Goal: Find specific page/section: Find specific page/section

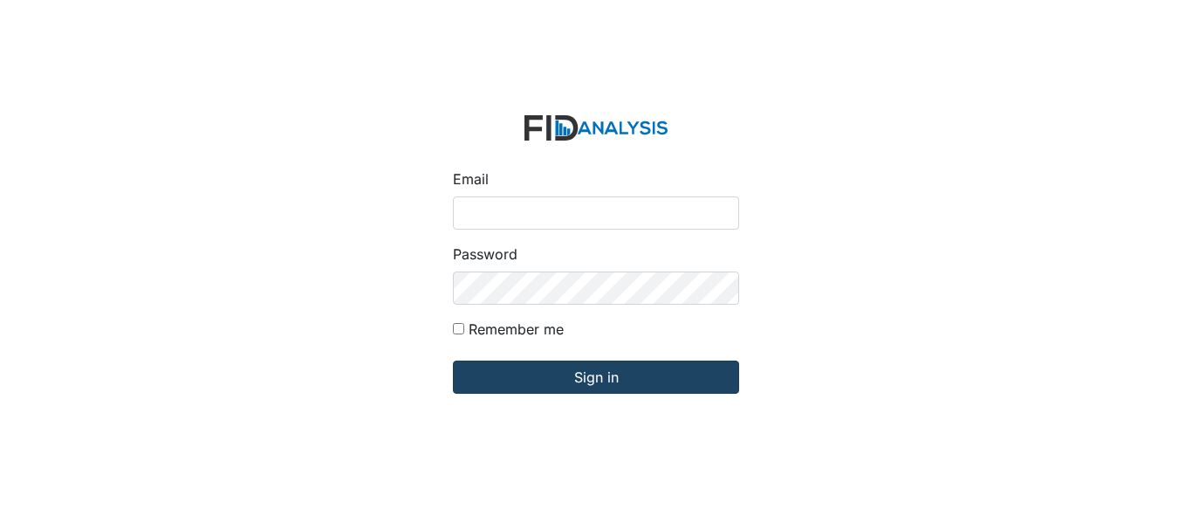
type input "[EMAIL_ADDRESS][DOMAIN_NAME]"
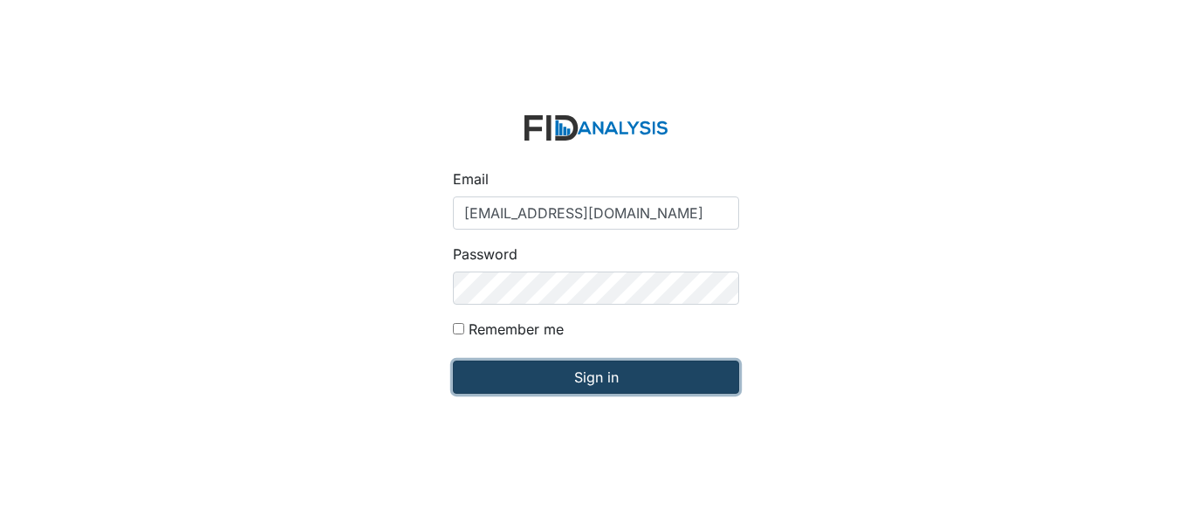
click at [496, 366] on input "Sign in" at bounding box center [596, 376] width 286 height 33
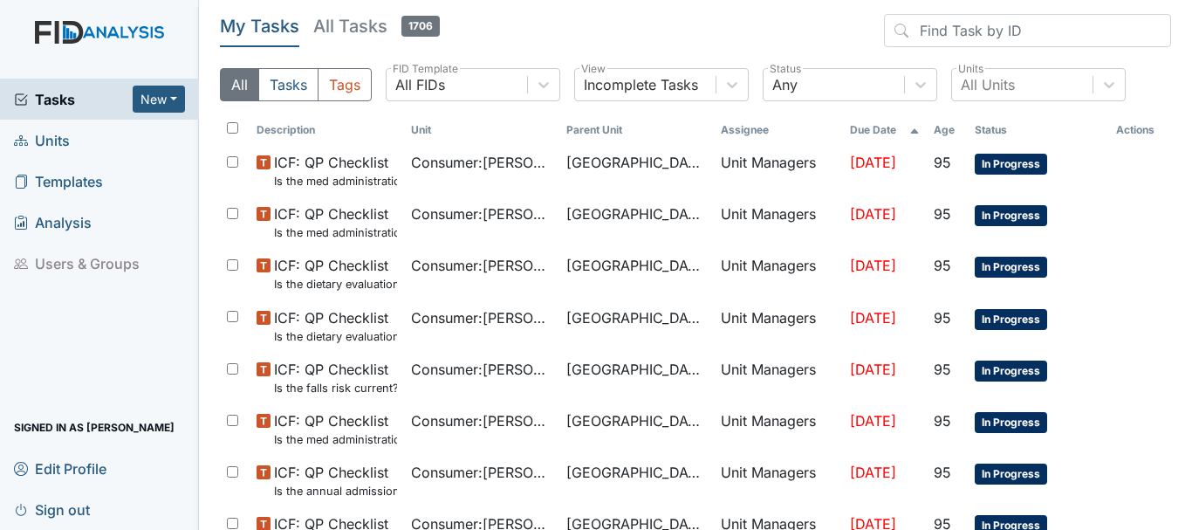
click at [65, 142] on span "Units" at bounding box center [42, 139] width 56 height 27
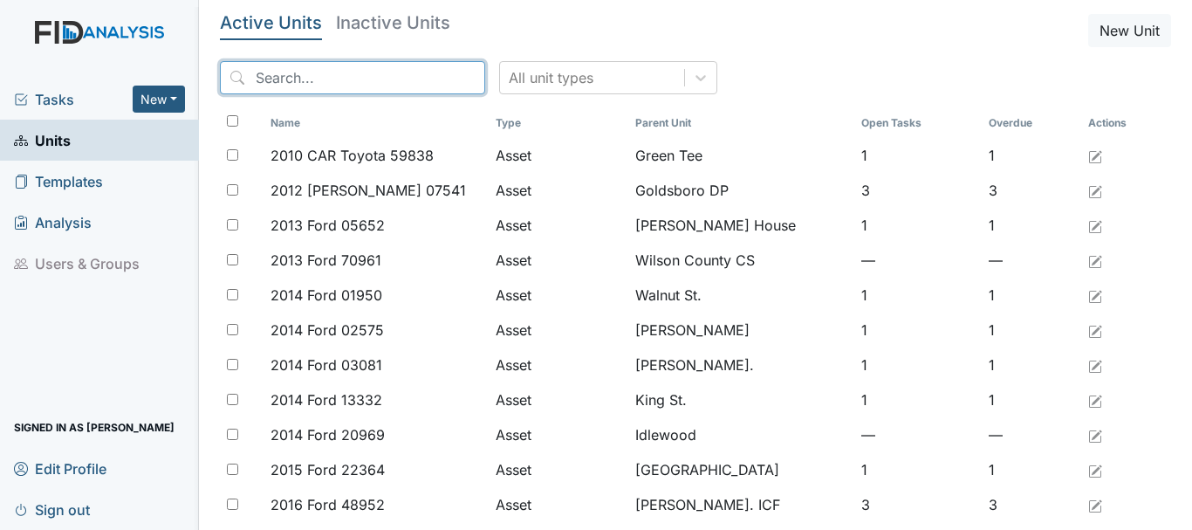
click at [371, 72] on input "search" at bounding box center [352, 77] width 265 height 33
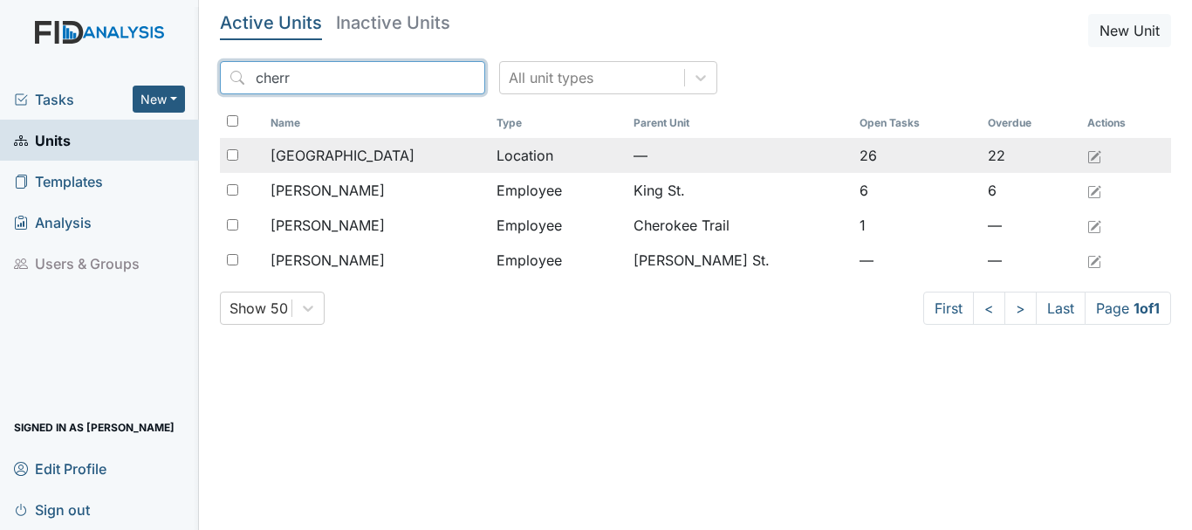
type input "cherr"
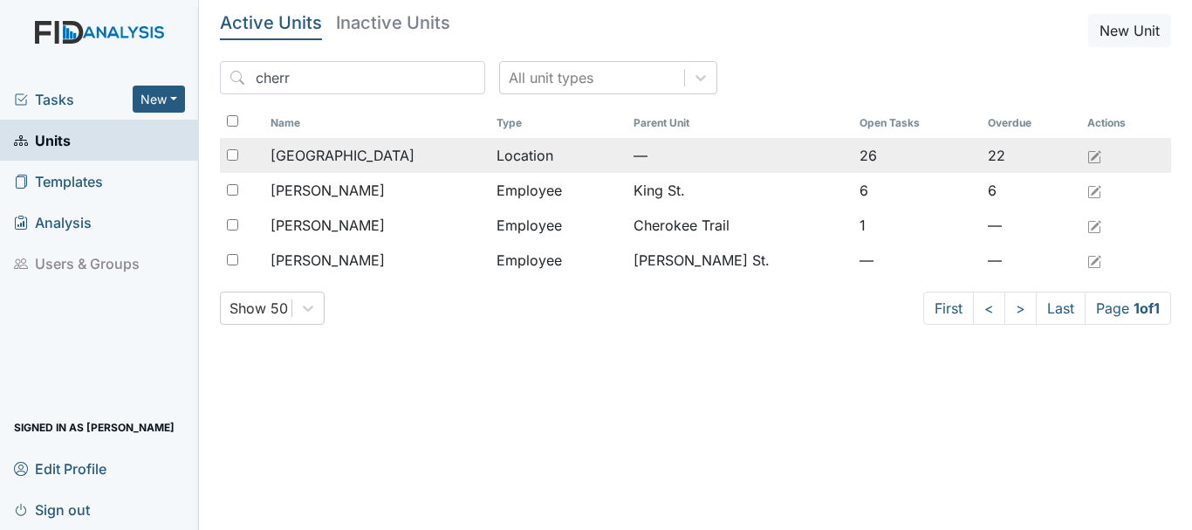
click at [367, 152] on div "Cherry Lane" at bounding box center [376, 155] width 212 height 21
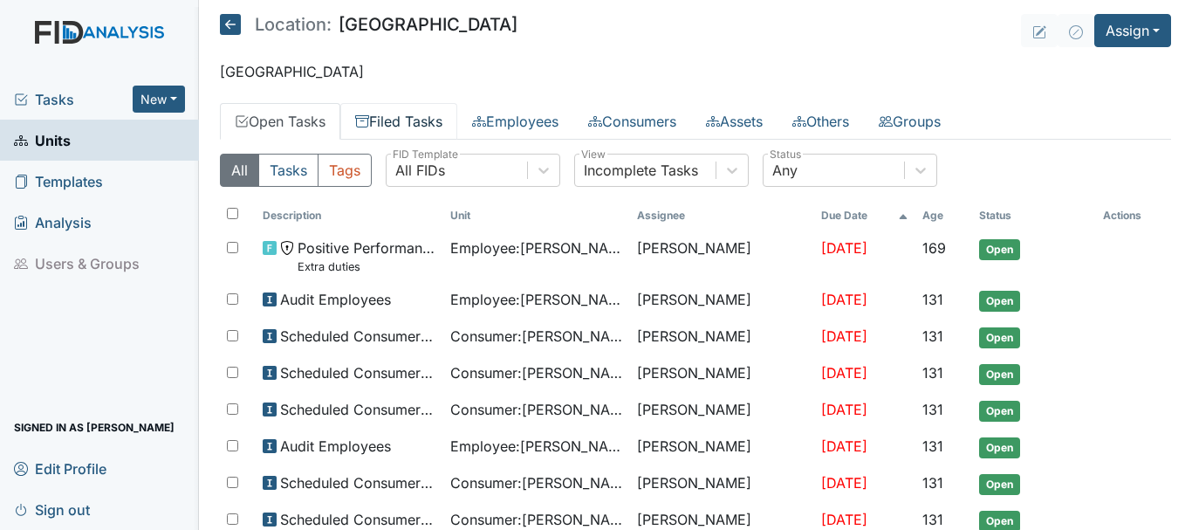
click at [415, 127] on link "Filed Tasks" at bounding box center [398, 121] width 117 height 37
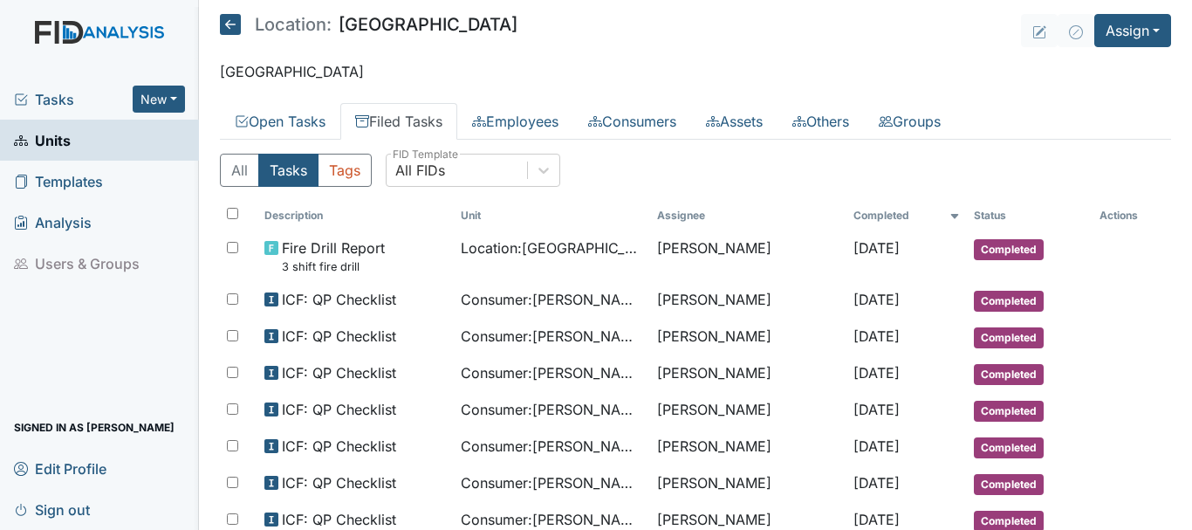
click at [84, 93] on span "Tasks" at bounding box center [73, 99] width 119 height 21
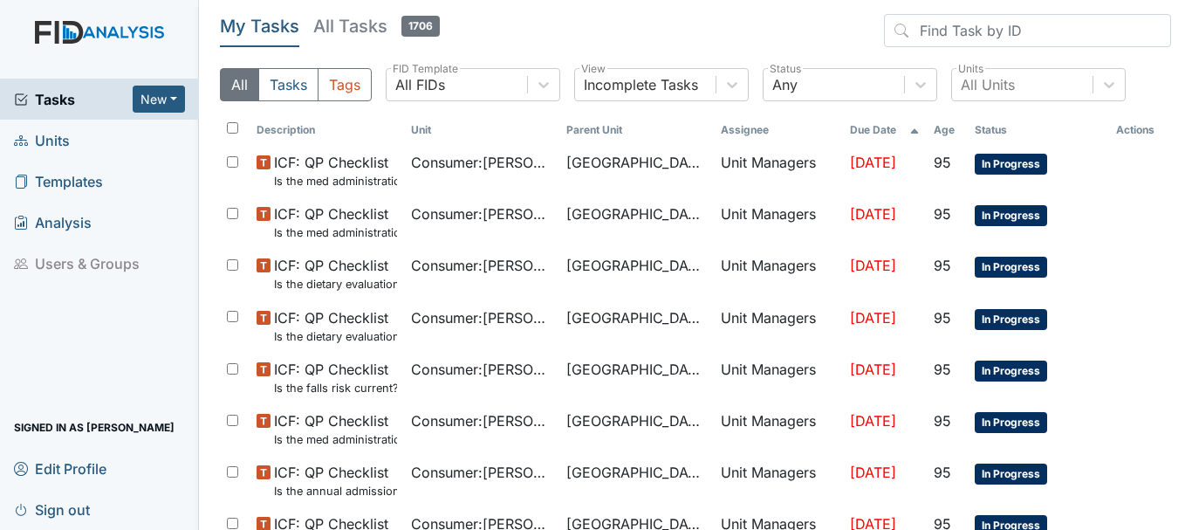
click at [63, 144] on span "Units" at bounding box center [42, 139] width 56 height 27
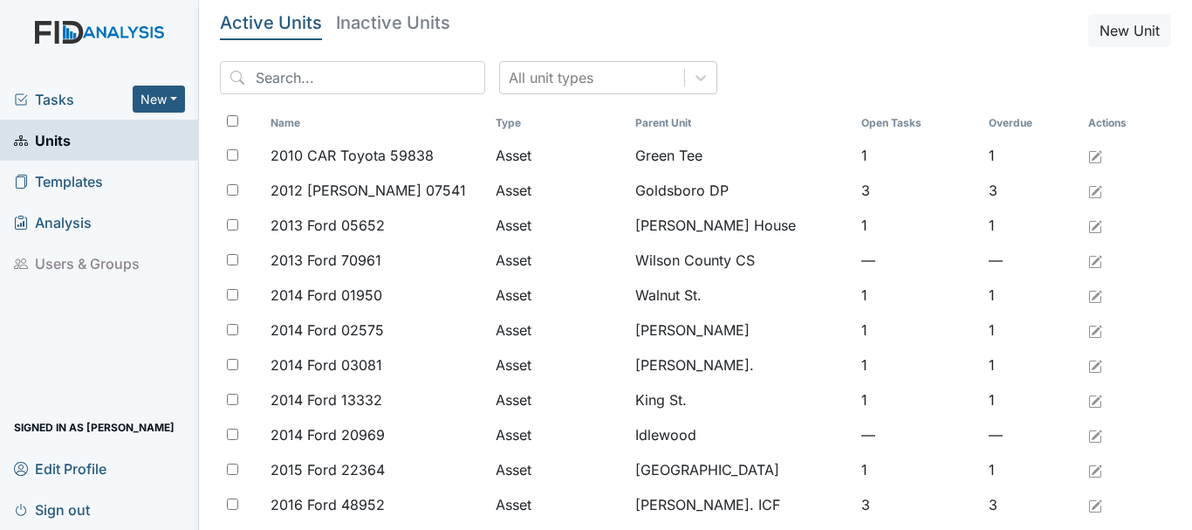
click at [351, 79] on input "search" at bounding box center [352, 77] width 265 height 33
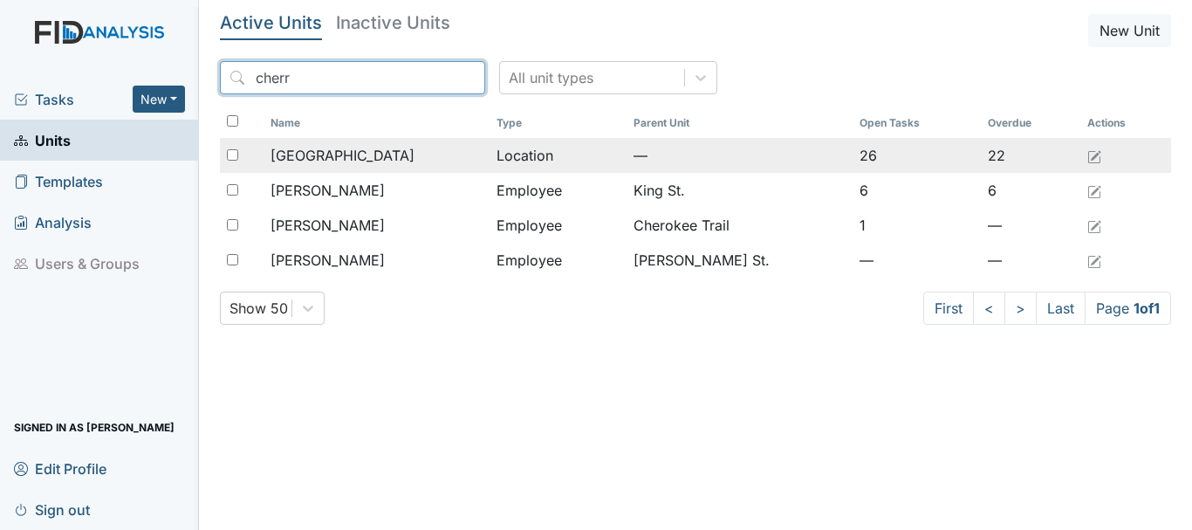
type input "cherr"
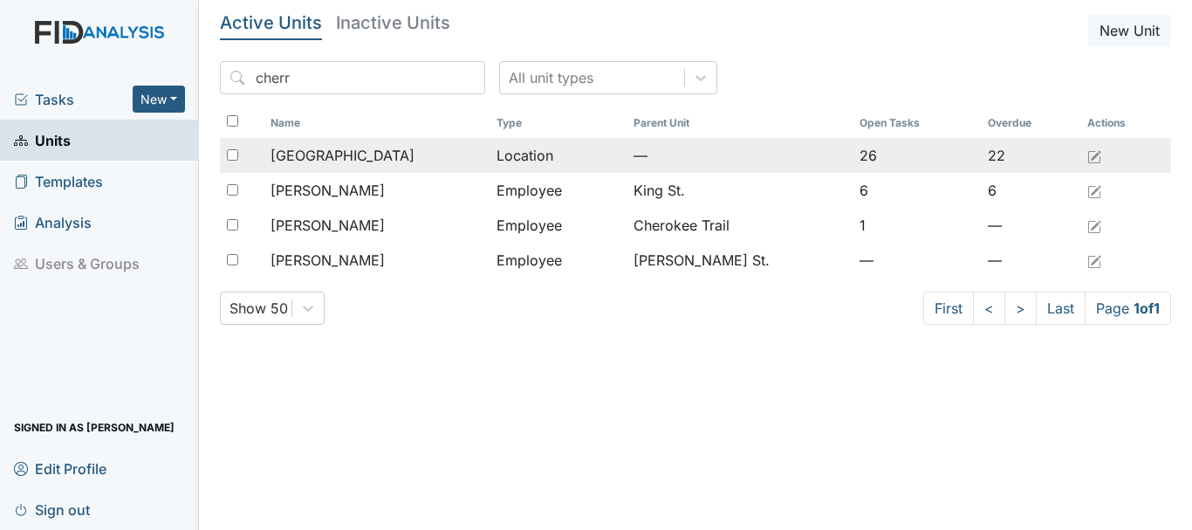
click at [353, 153] on span "[GEOGRAPHIC_DATA]" at bounding box center [342, 155] width 144 height 21
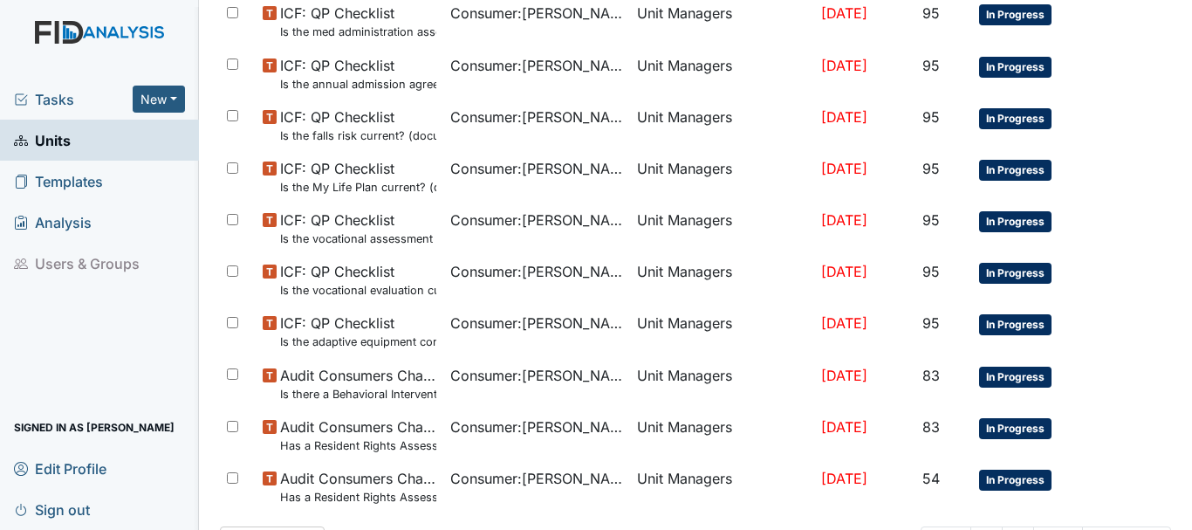
scroll to position [1144, 0]
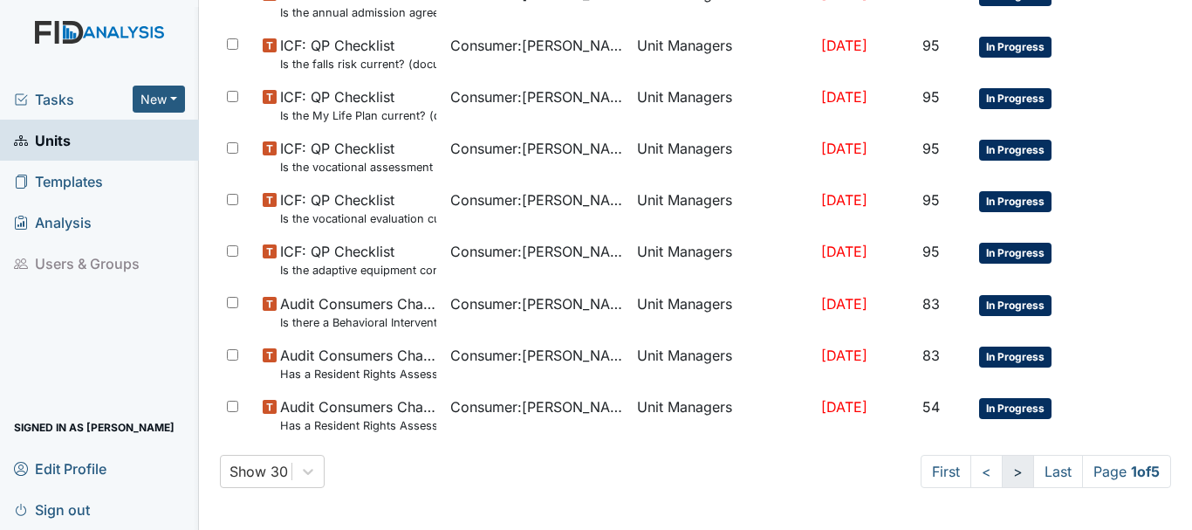
click at [1001, 469] on link ">" at bounding box center [1017, 471] width 32 height 33
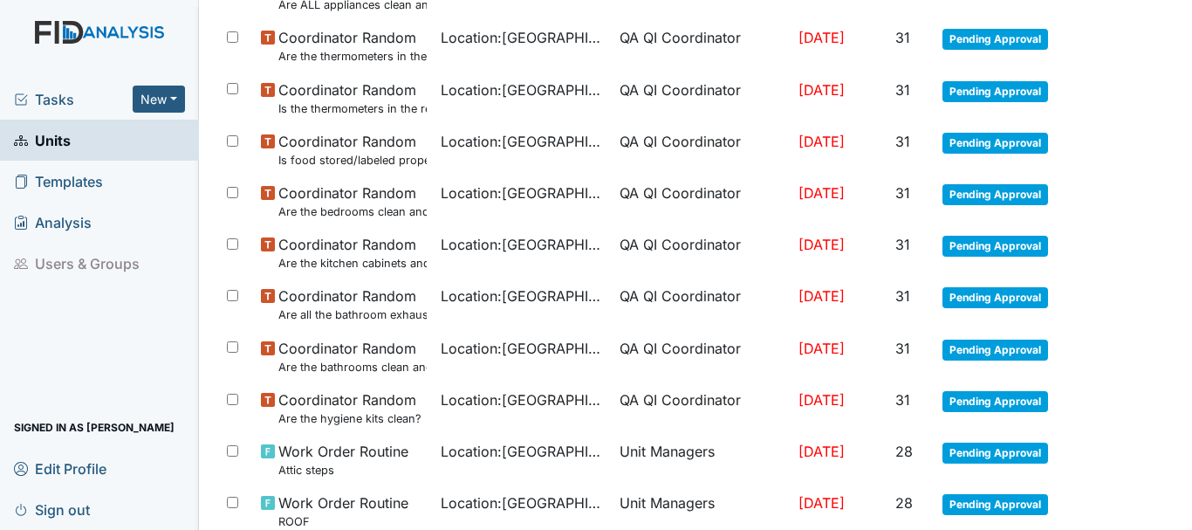
scroll to position [880, 0]
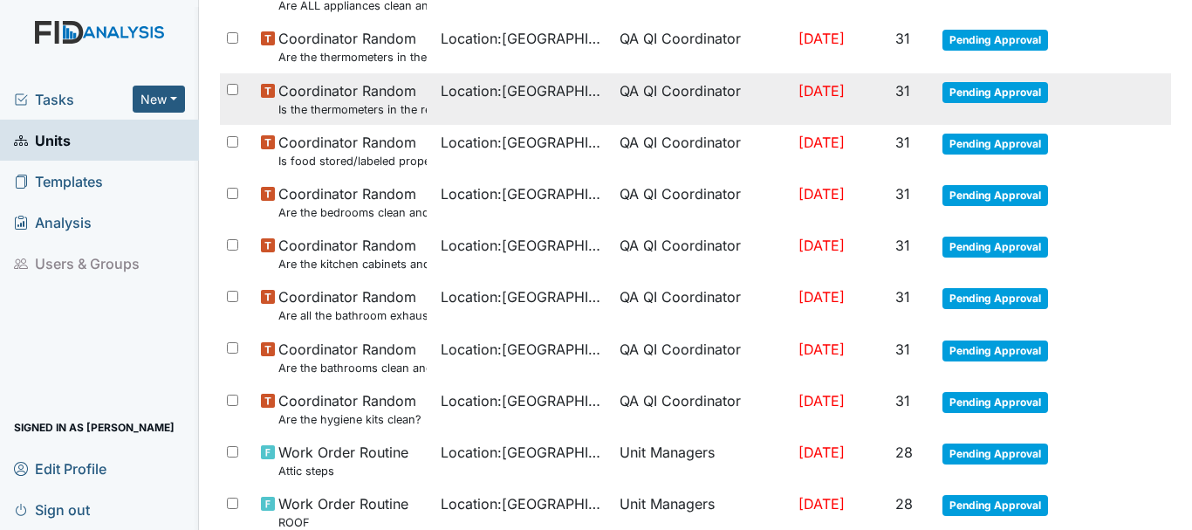
click at [1004, 99] on span "Pending Approval" at bounding box center [995, 92] width 106 height 21
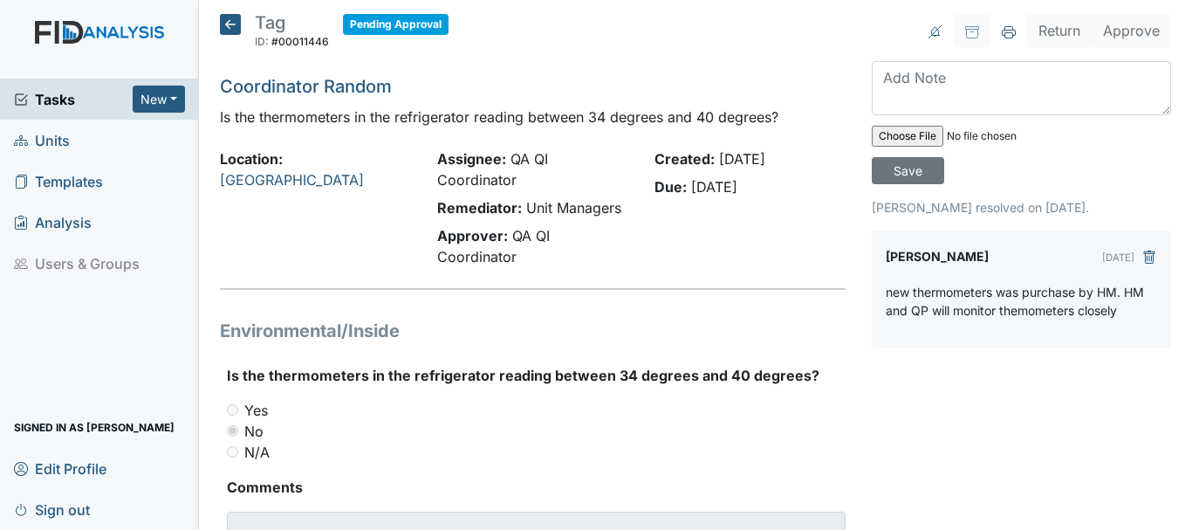
click at [221, 24] on icon at bounding box center [230, 24] width 21 height 21
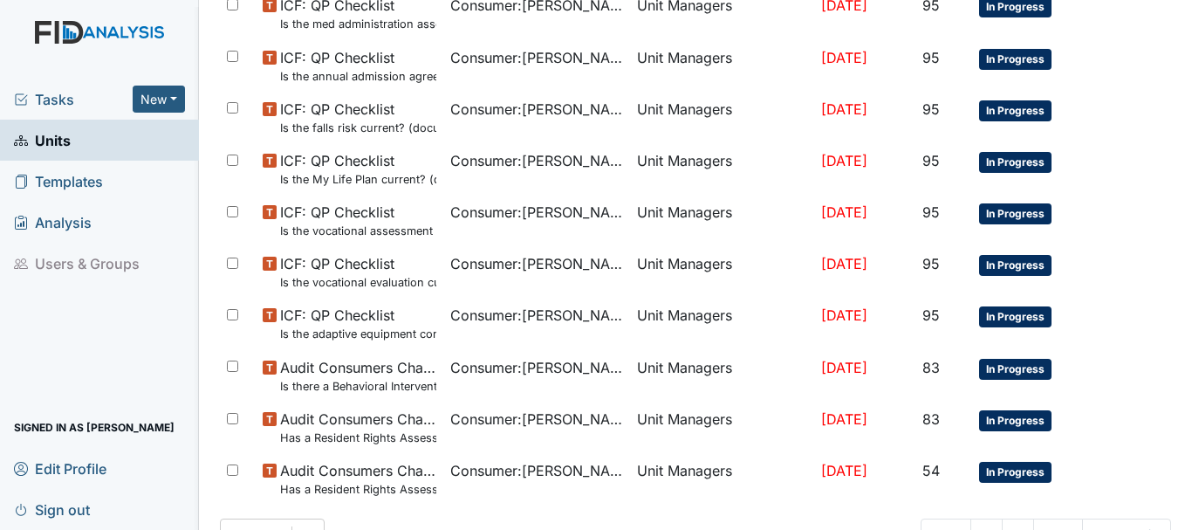
scroll to position [1144, 0]
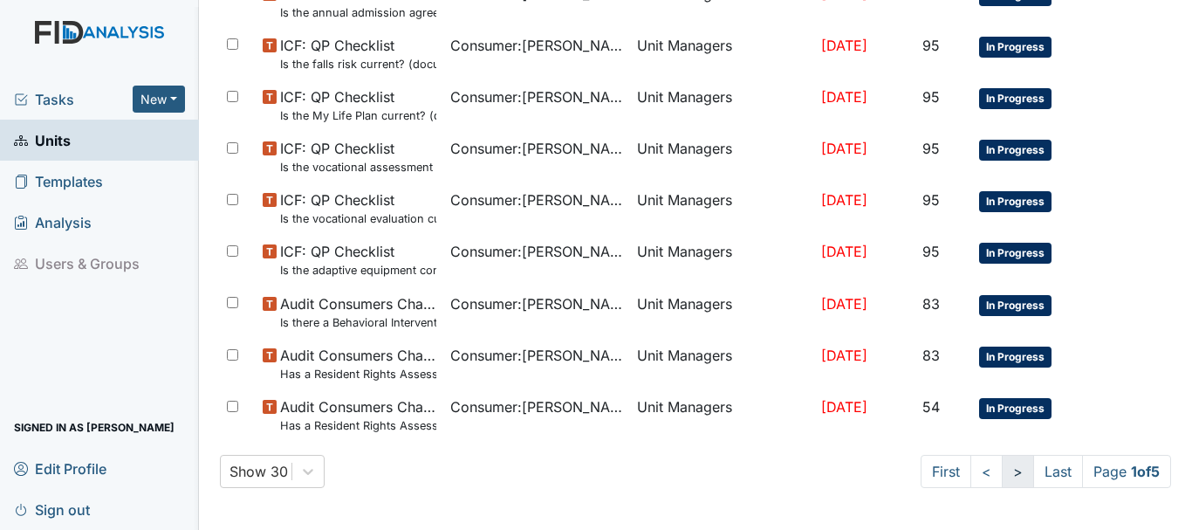
click at [1001, 484] on link ">" at bounding box center [1017, 471] width 32 height 33
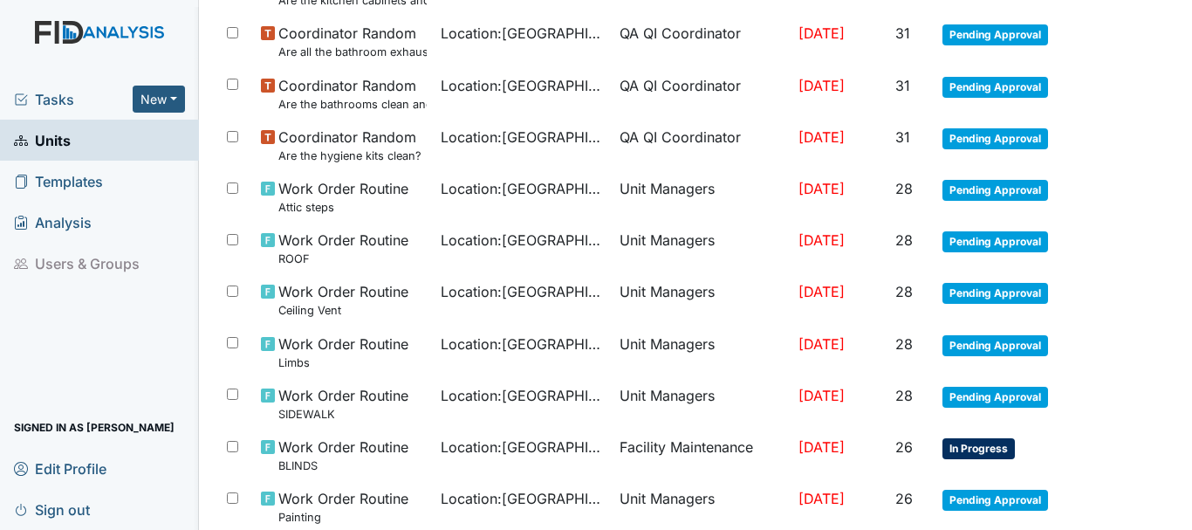
scroll to position [1338, 0]
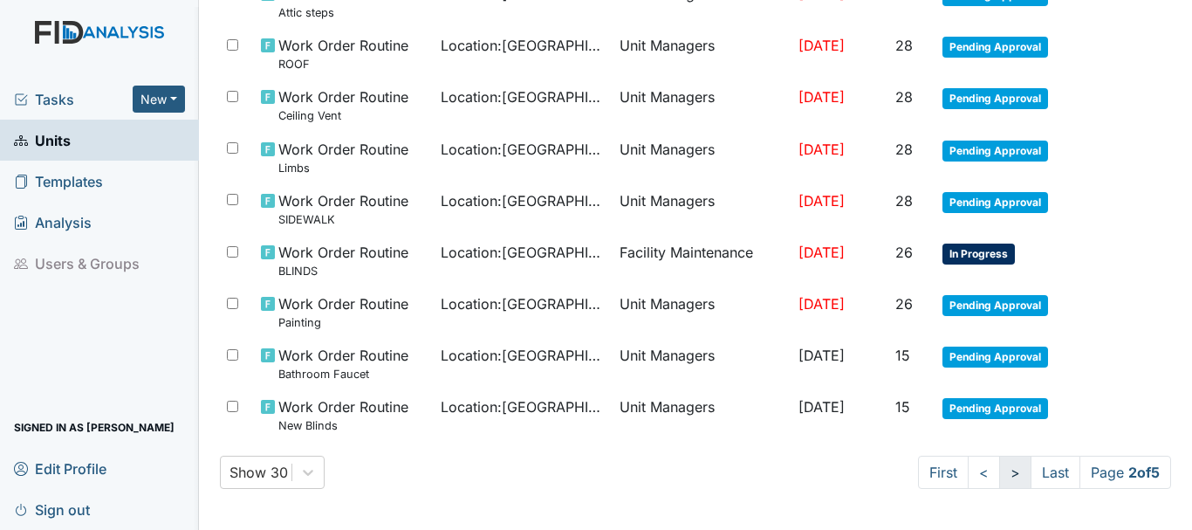
click at [999, 476] on link ">" at bounding box center [1015, 471] width 32 height 33
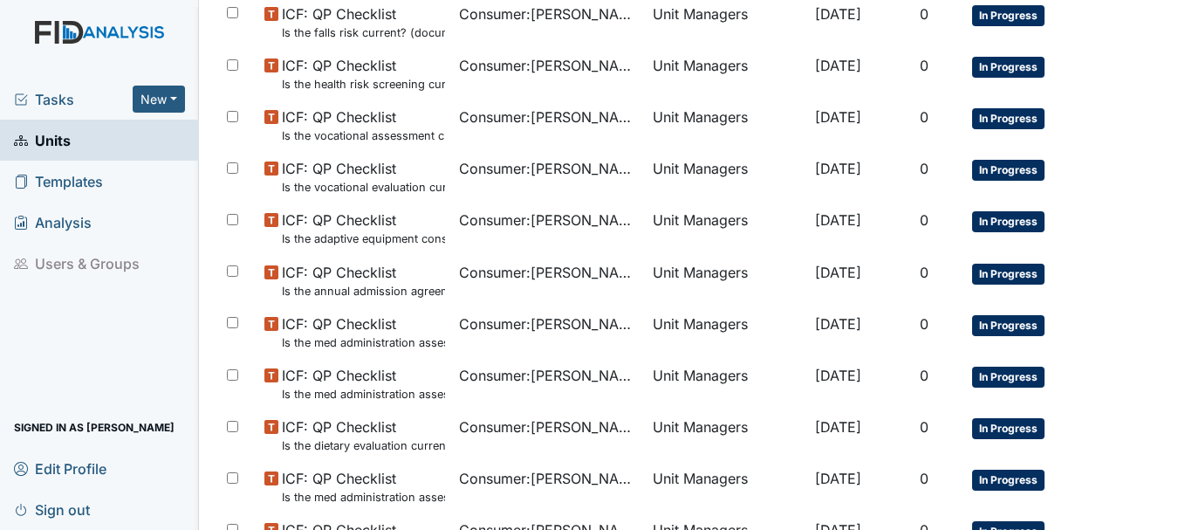
scroll to position [1339, 0]
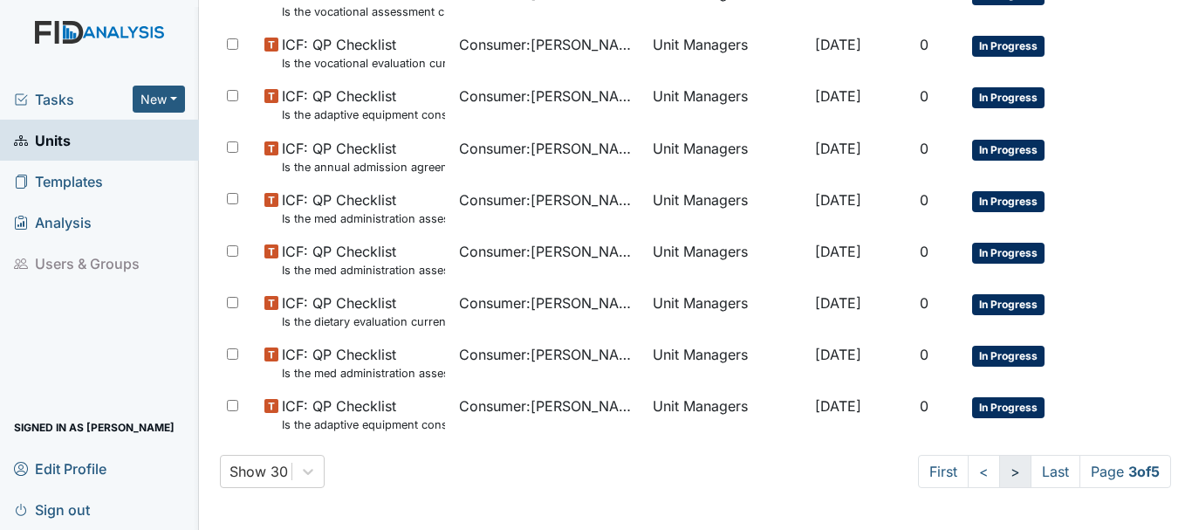
click at [999, 476] on link ">" at bounding box center [1015, 471] width 32 height 33
click at [998, 476] on link ">" at bounding box center [1014, 471] width 32 height 33
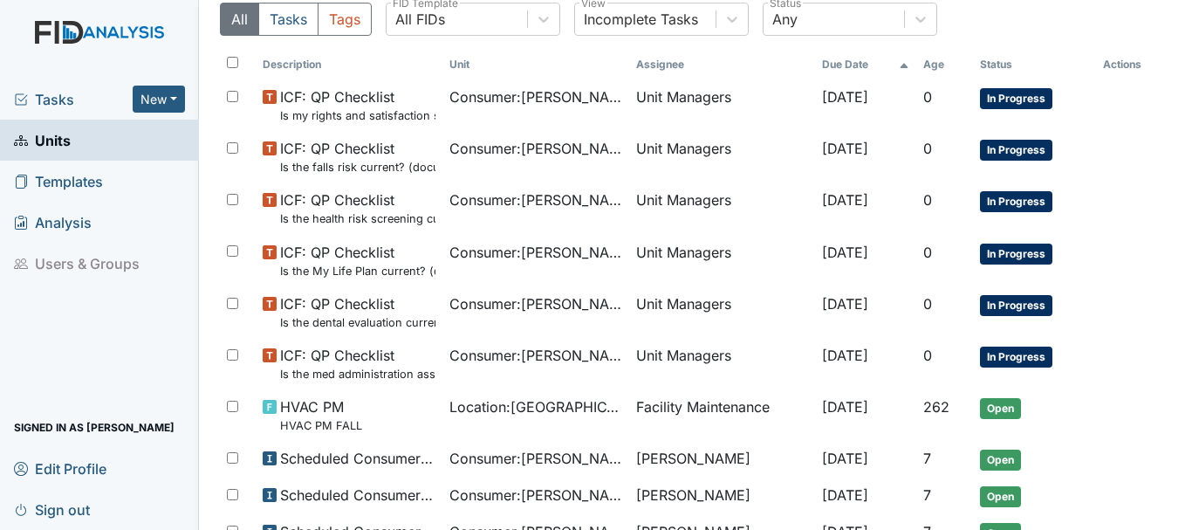
scroll to position [144, 0]
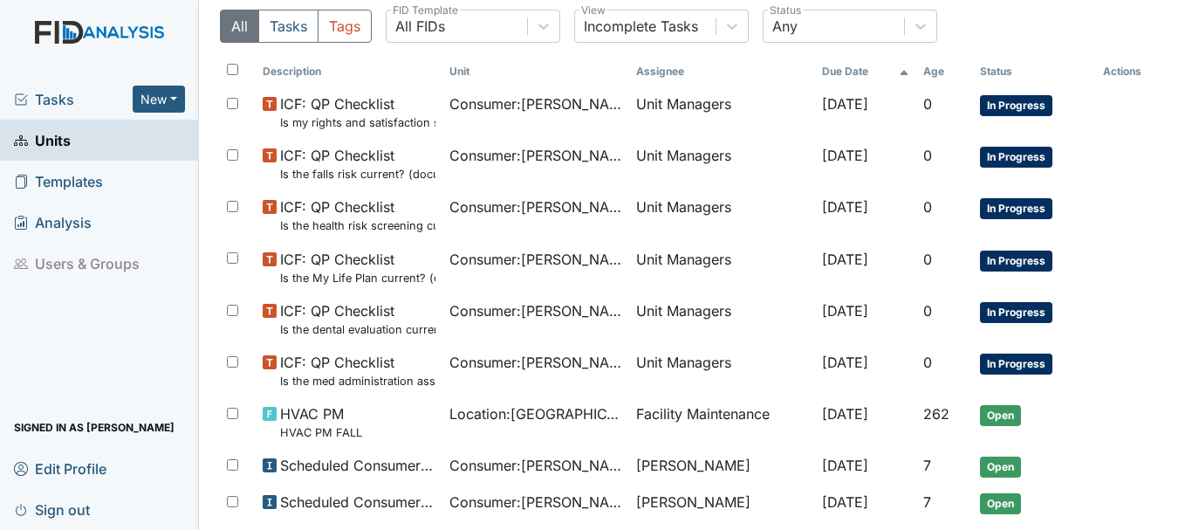
click at [65, 155] on link "Units" at bounding box center [99, 140] width 199 height 41
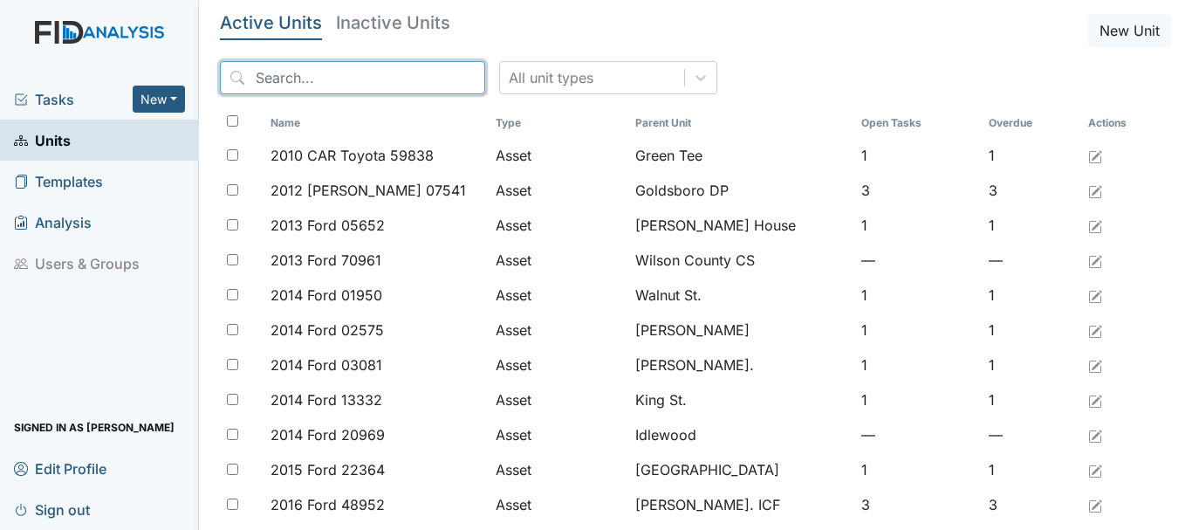
click at [317, 80] on input "search" at bounding box center [352, 77] width 265 height 33
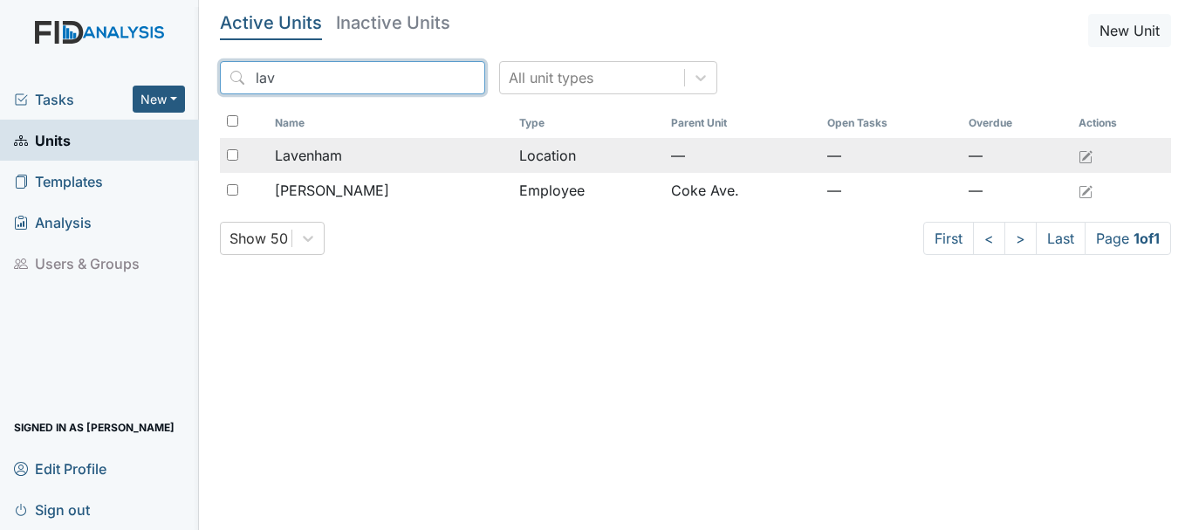
type input "lav"
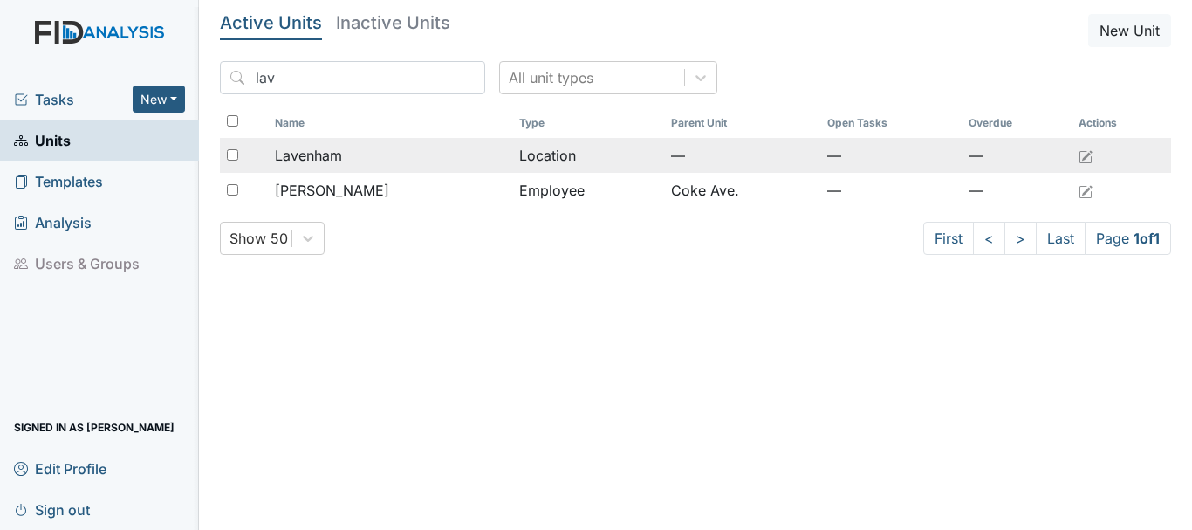
click at [326, 156] on span "Lavenham" at bounding box center [308, 155] width 67 height 21
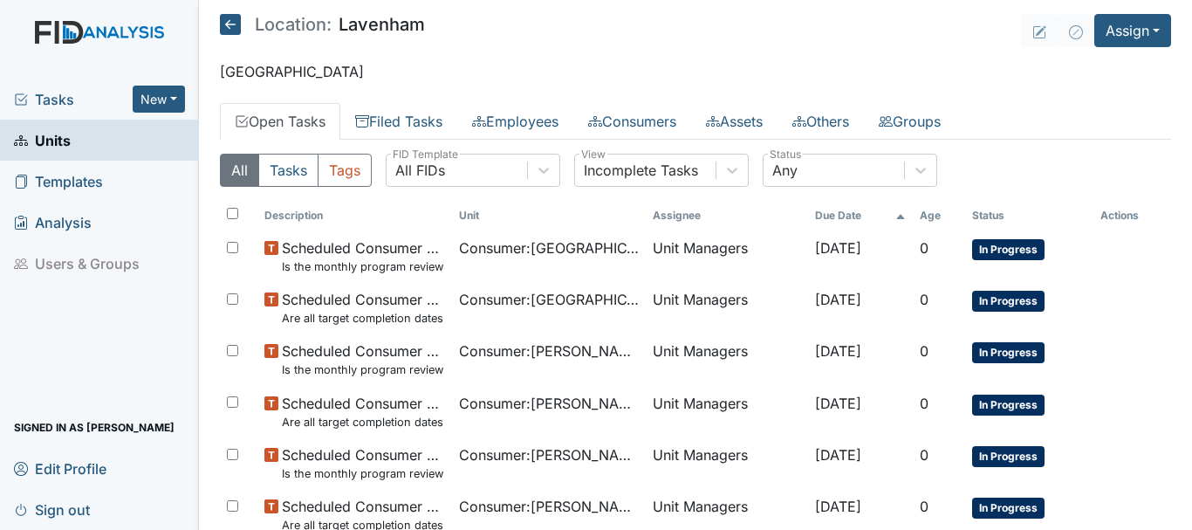
click at [398, 127] on link "Filed Tasks" at bounding box center [398, 121] width 117 height 37
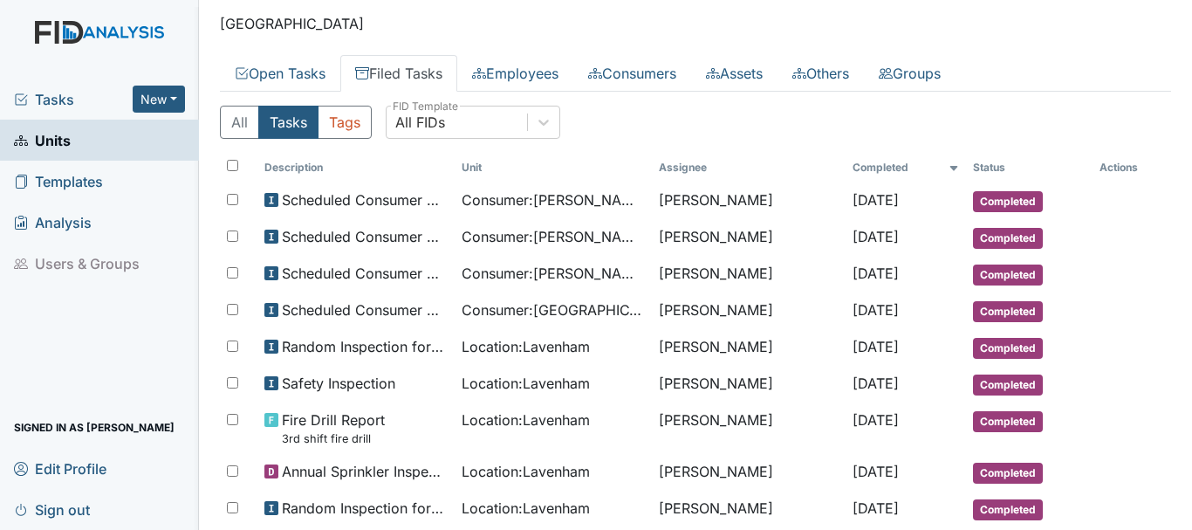
scroll to position [103, 0]
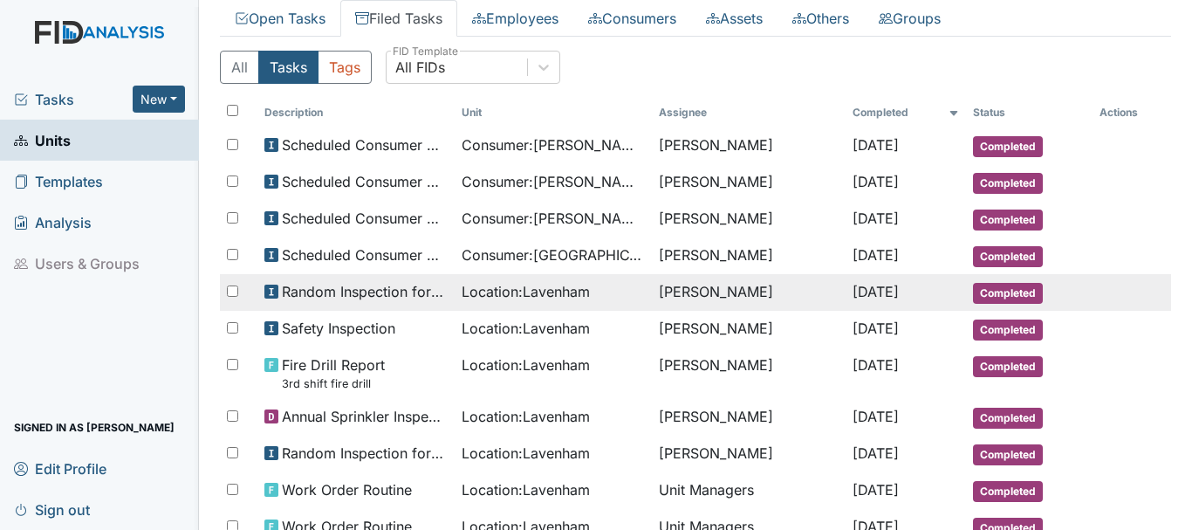
click at [984, 291] on span "Completed" at bounding box center [1008, 293] width 70 height 21
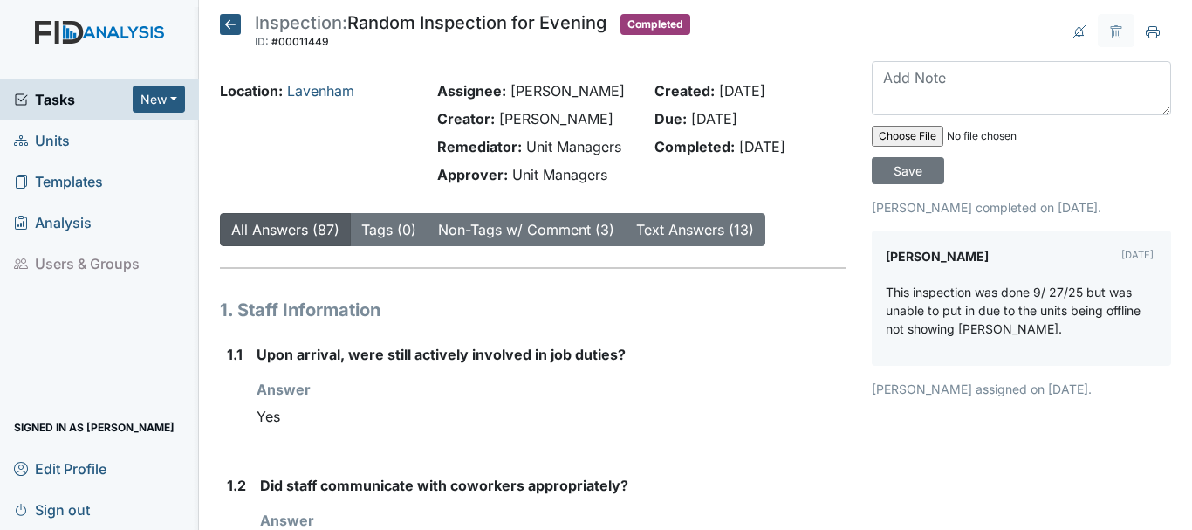
click at [228, 19] on icon at bounding box center [230, 24] width 21 height 21
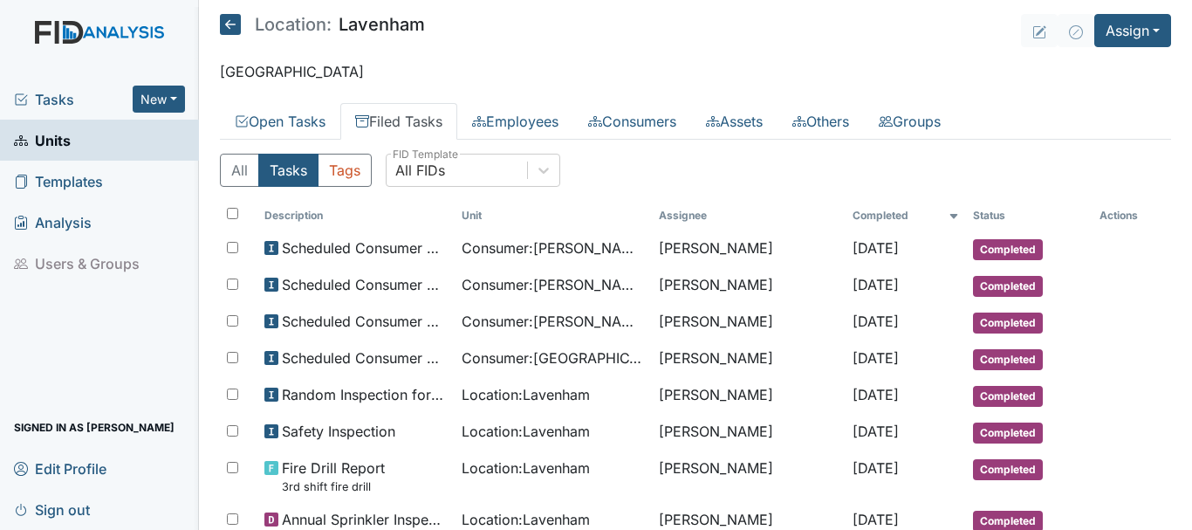
click at [409, 125] on link "Filed Tasks" at bounding box center [398, 121] width 117 height 37
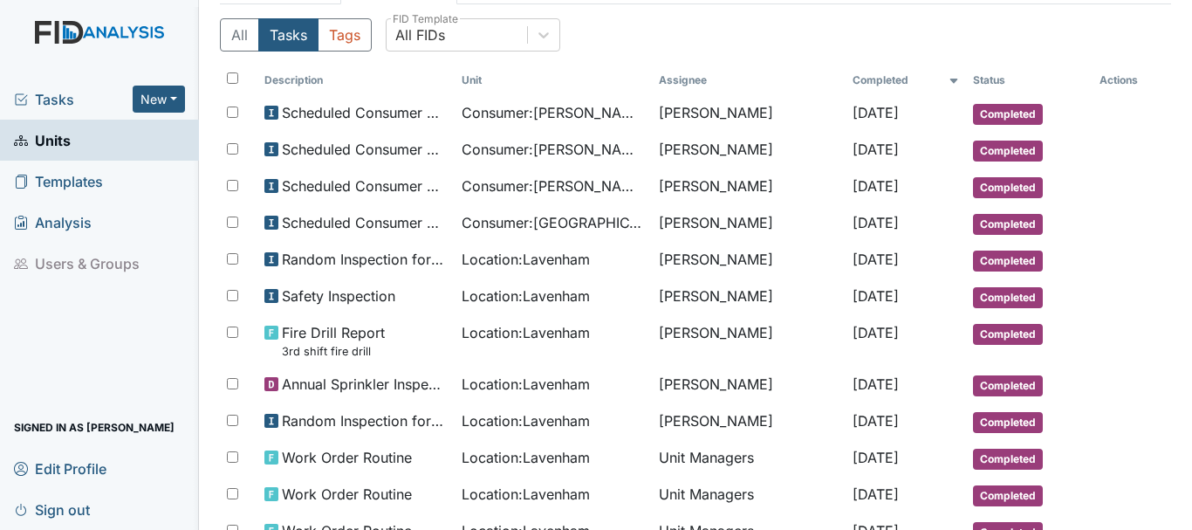
scroll to position [138, 0]
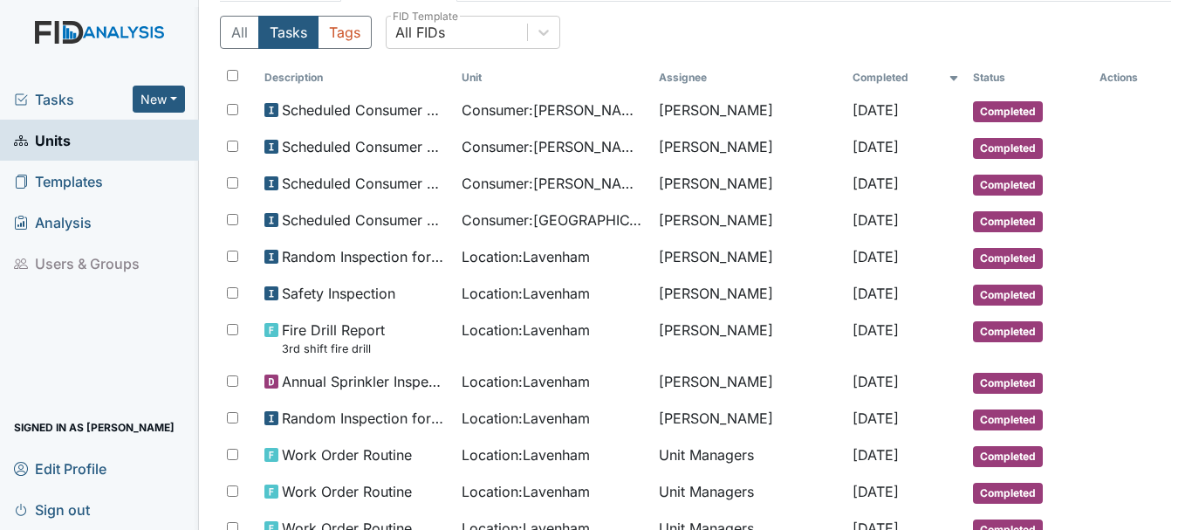
click at [95, 97] on span "Tasks" at bounding box center [73, 99] width 119 height 21
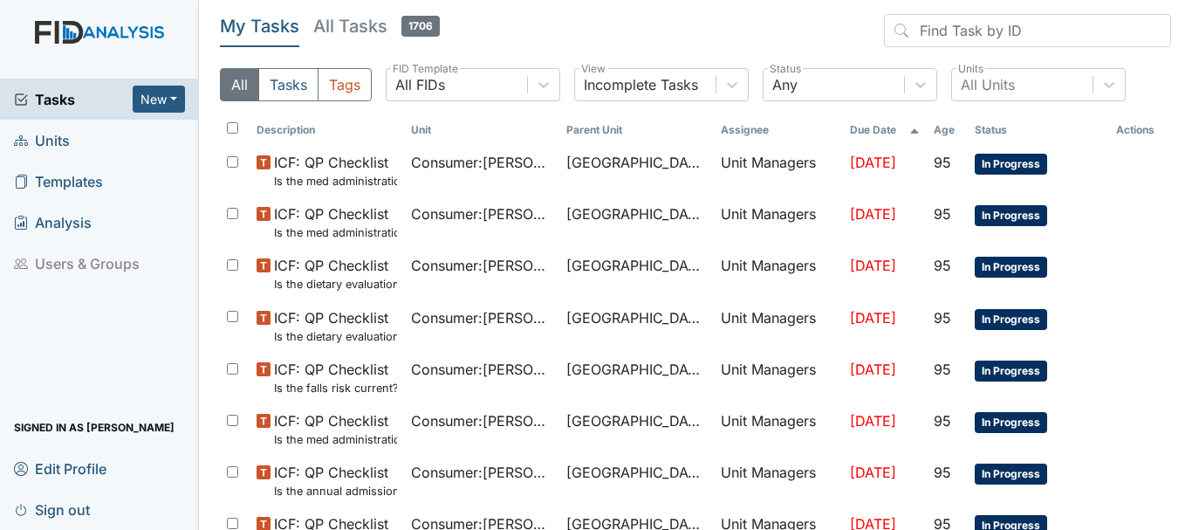
click at [65, 135] on span "Units" at bounding box center [42, 139] width 56 height 27
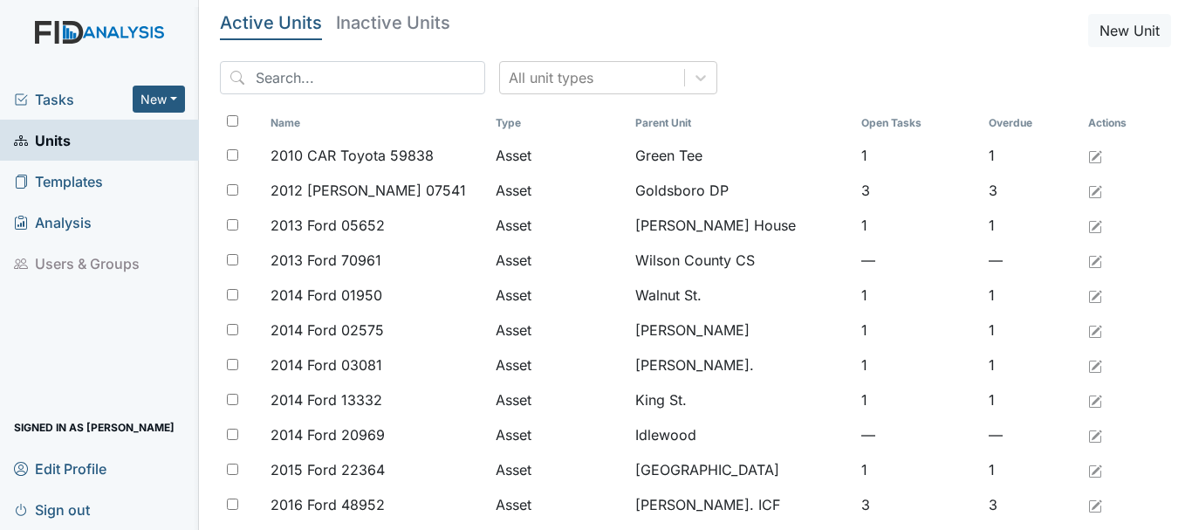
click at [356, 85] on input "search" at bounding box center [352, 77] width 265 height 33
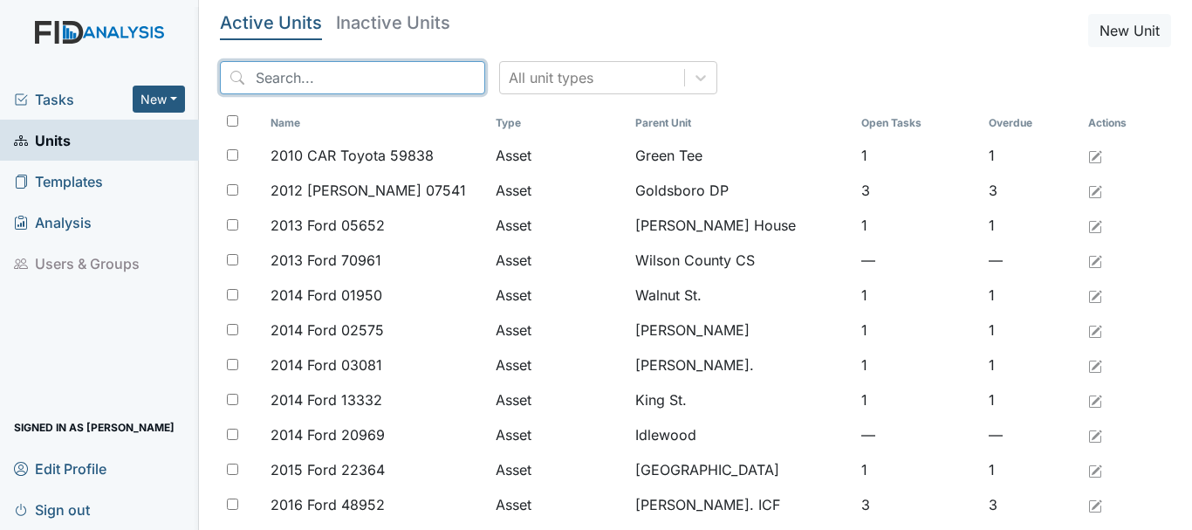
type input "c"
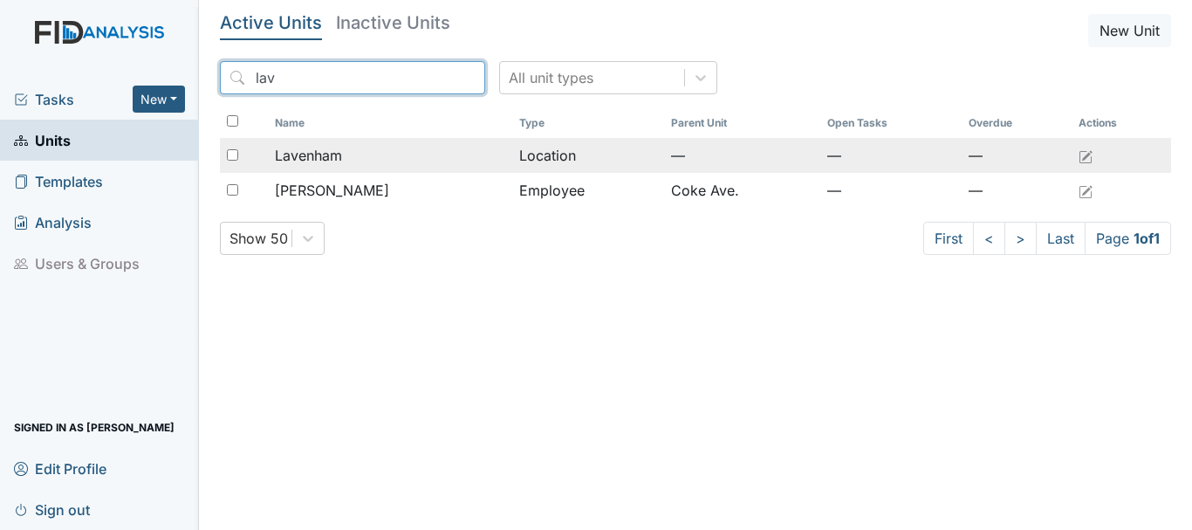
type input "lav"
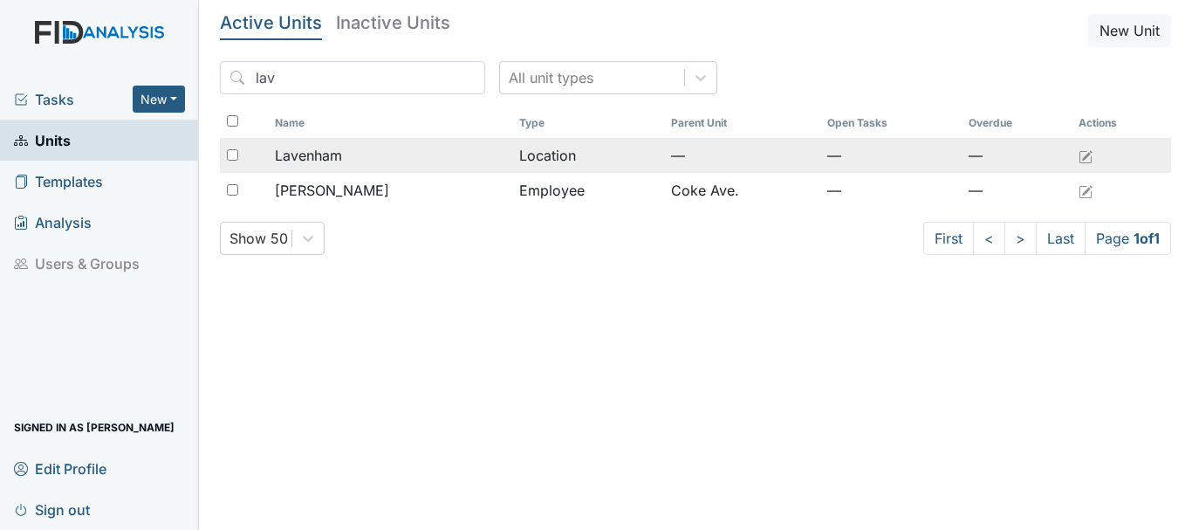
click at [361, 164] on div "Lavenham" at bounding box center [390, 155] width 230 height 21
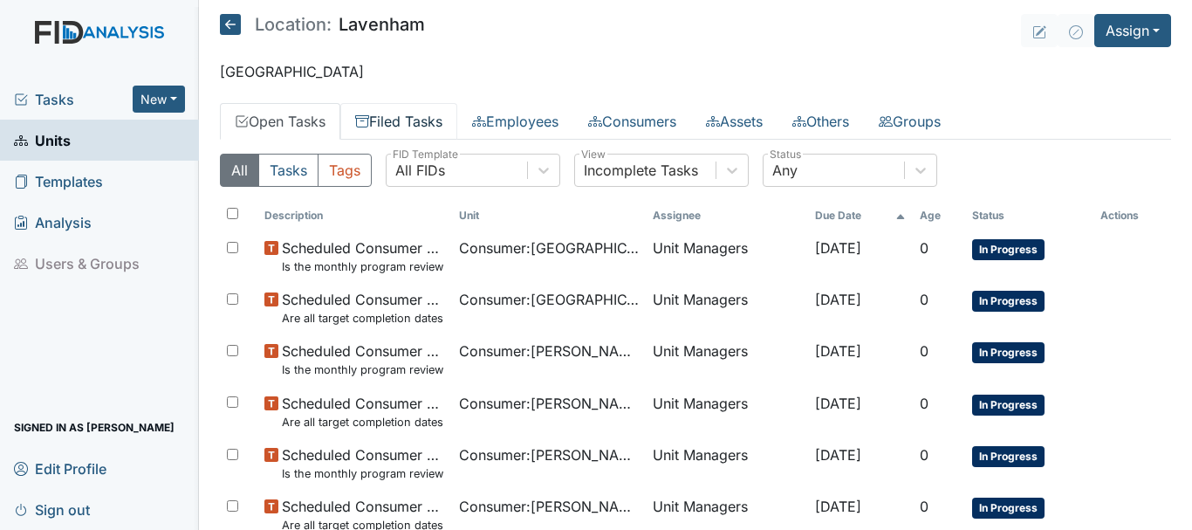
click at [430, 120] on link "Filed Tasks" at bounding box center [398, 121] width 117 height 37
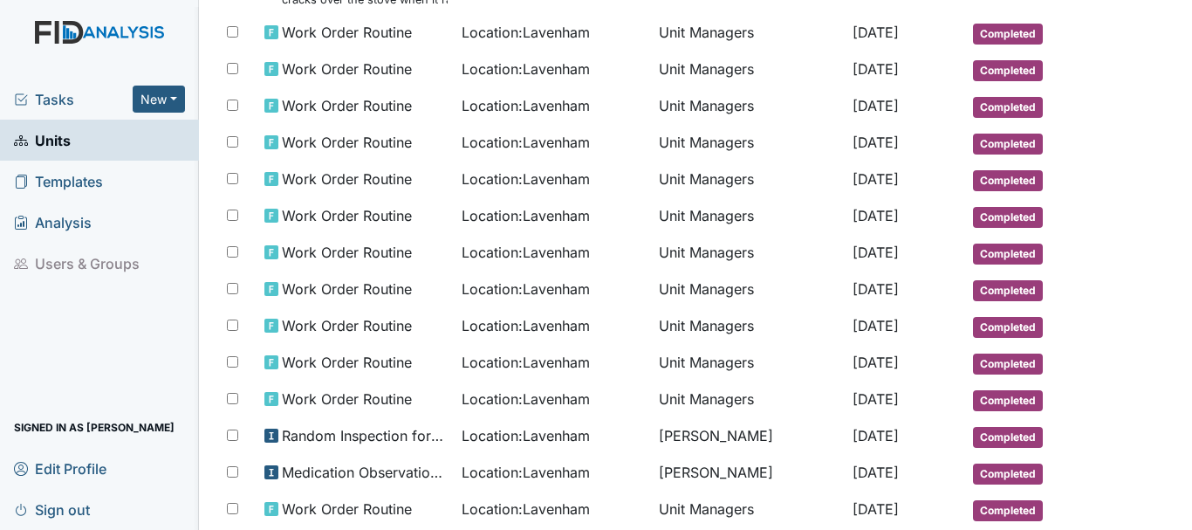
scroll to position [949, 0]
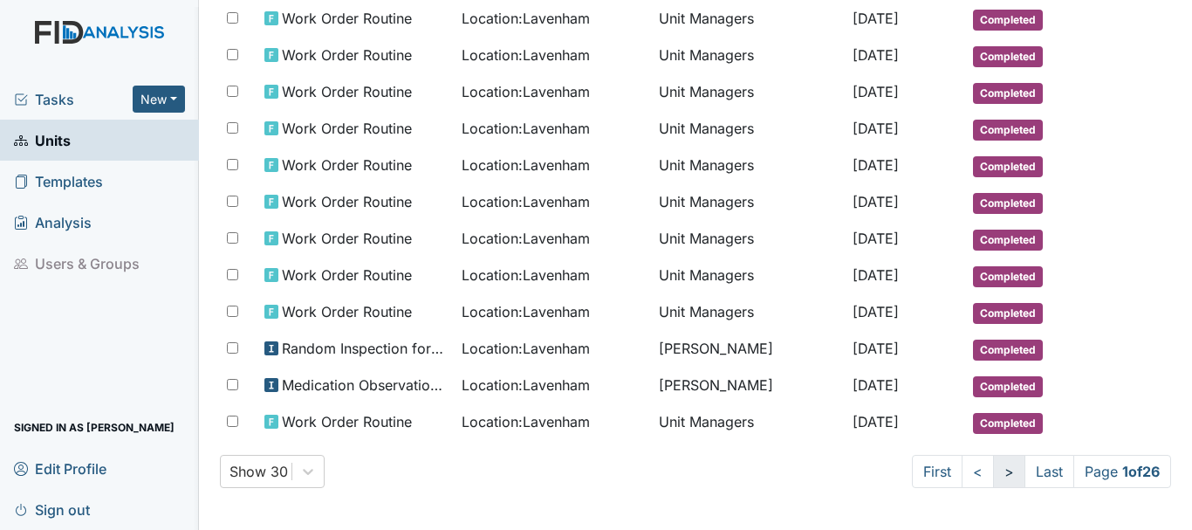
click at [993, 474] on link ">" at bounding box center [1009, 471] width 32 height 33
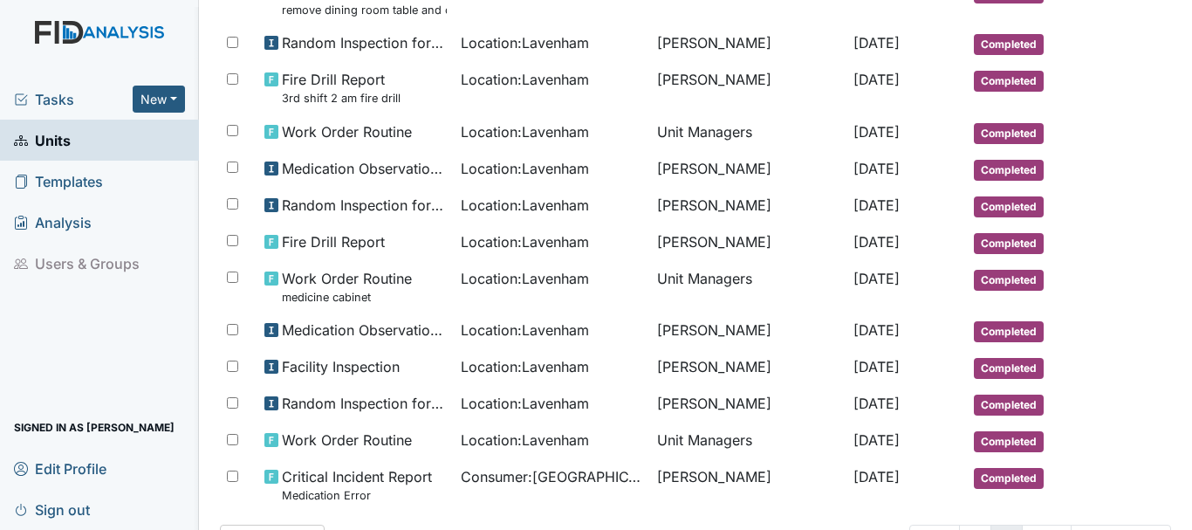
scroll to position [964, 0]
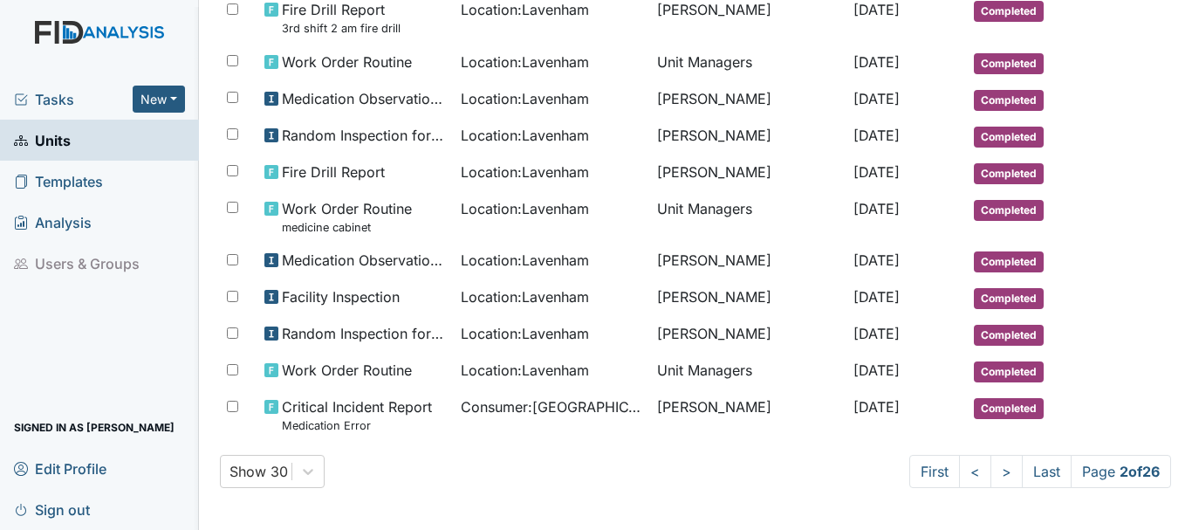
click at [85, 97] on span "Tasks" at bounding box center [73, 99] width 119 height 21
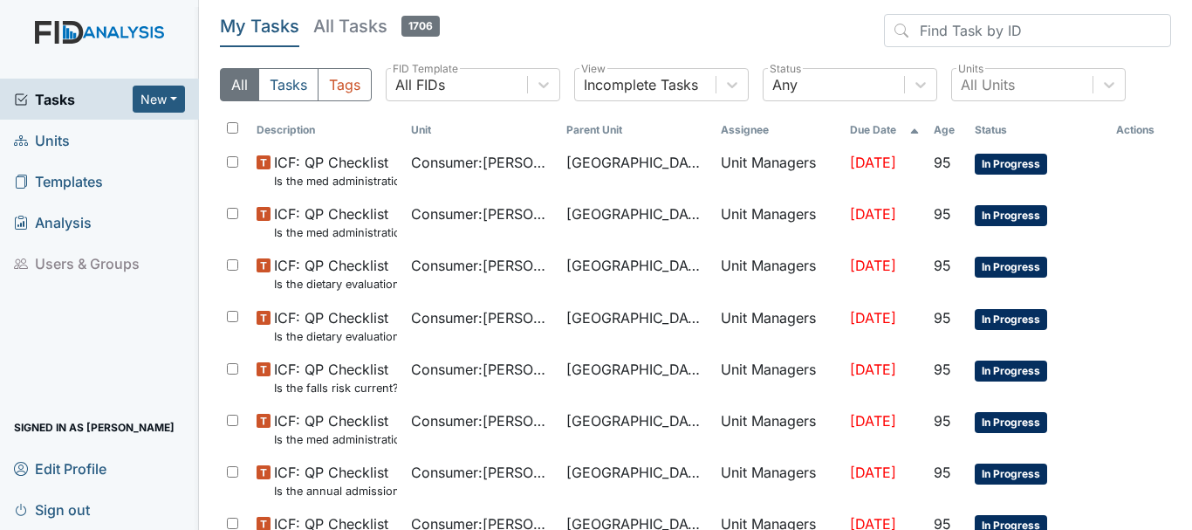
click at [68, 141] on span "Units" at bounding box center [42, 139] width 56 height 27
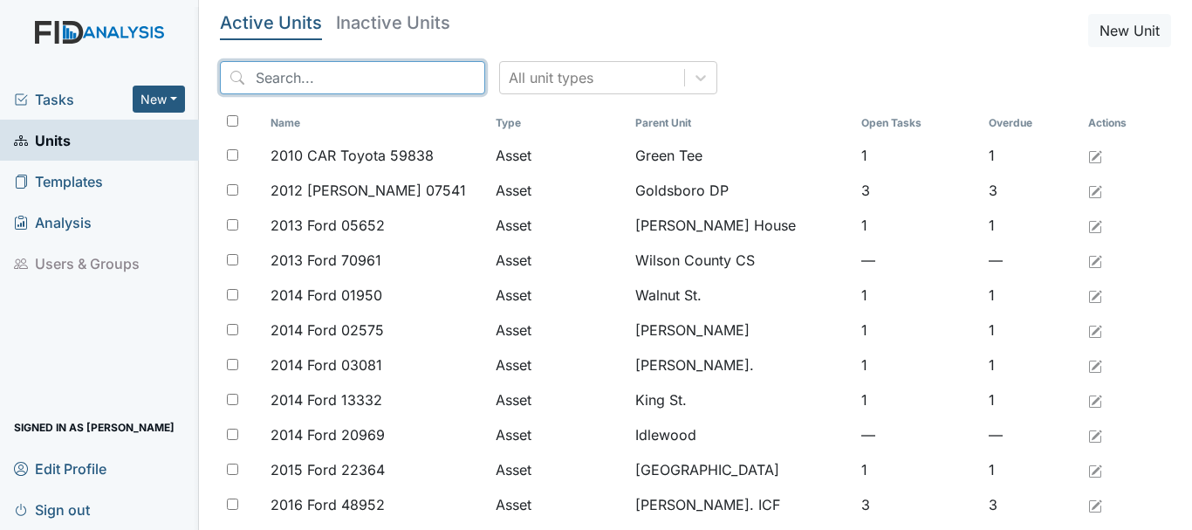
click at [330, 79] on input "search" at bounding box center [352, 77] width 265 height 33
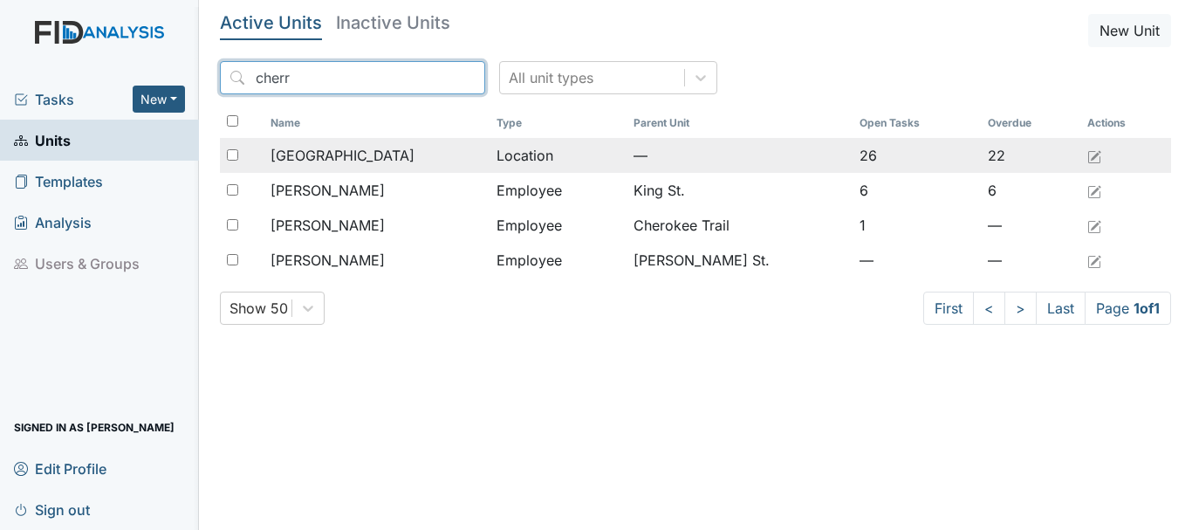
type input "cherr"
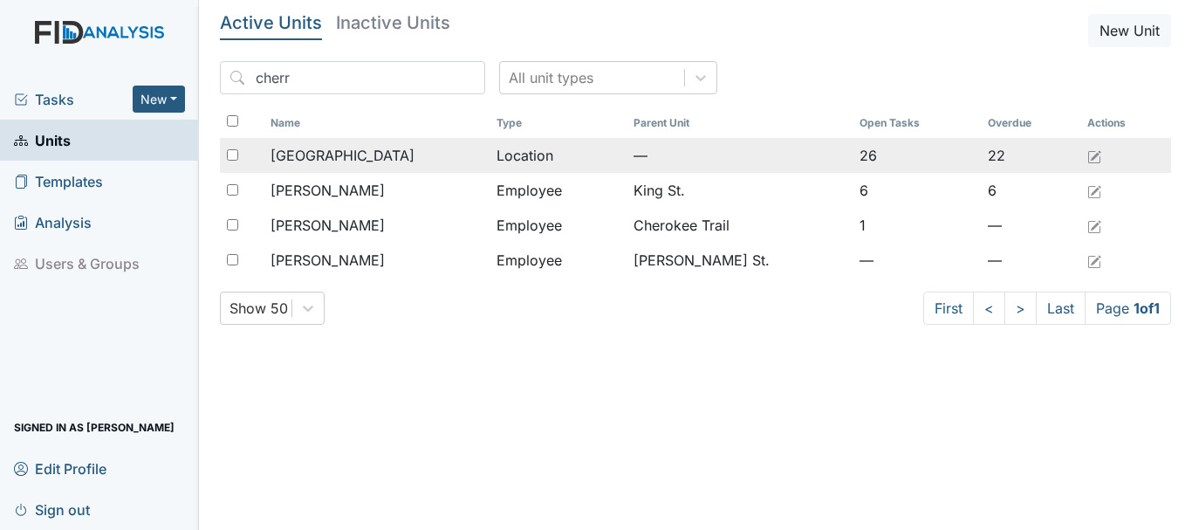
click at [355, 161] on div "Cherry Lane" at bounding box center [376, 155] width 212 height 21
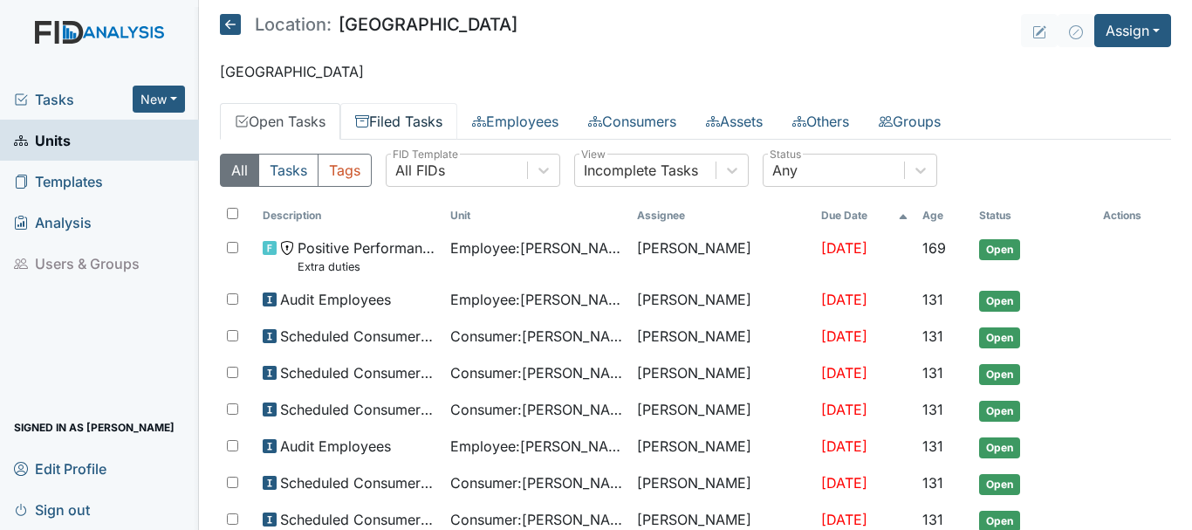
click at [403, 134] on link "Filed Tasks" at bounding box center [398, 121] width 117 height 37
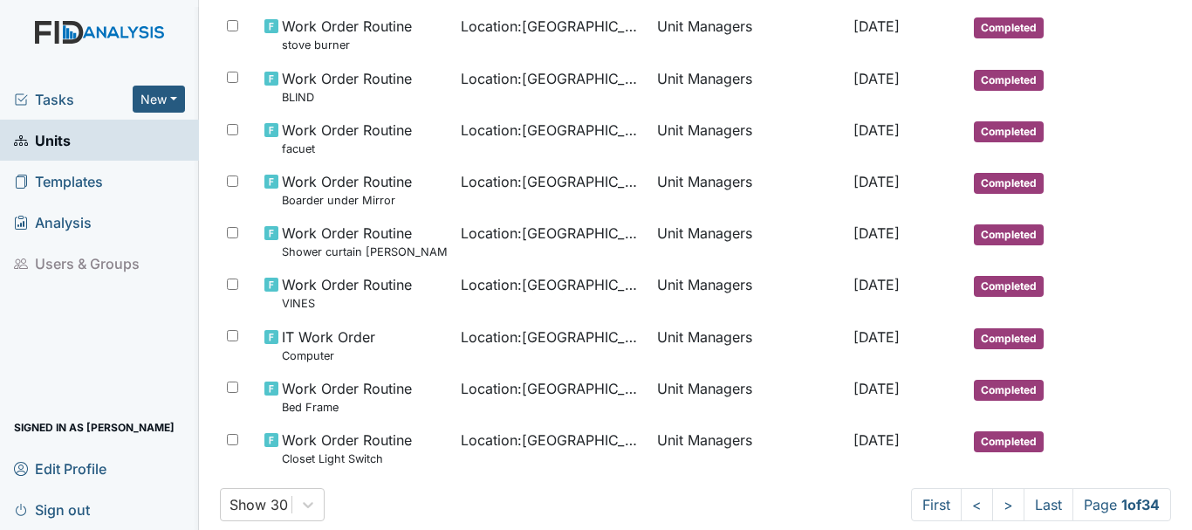
scroll to position [1054, 0]
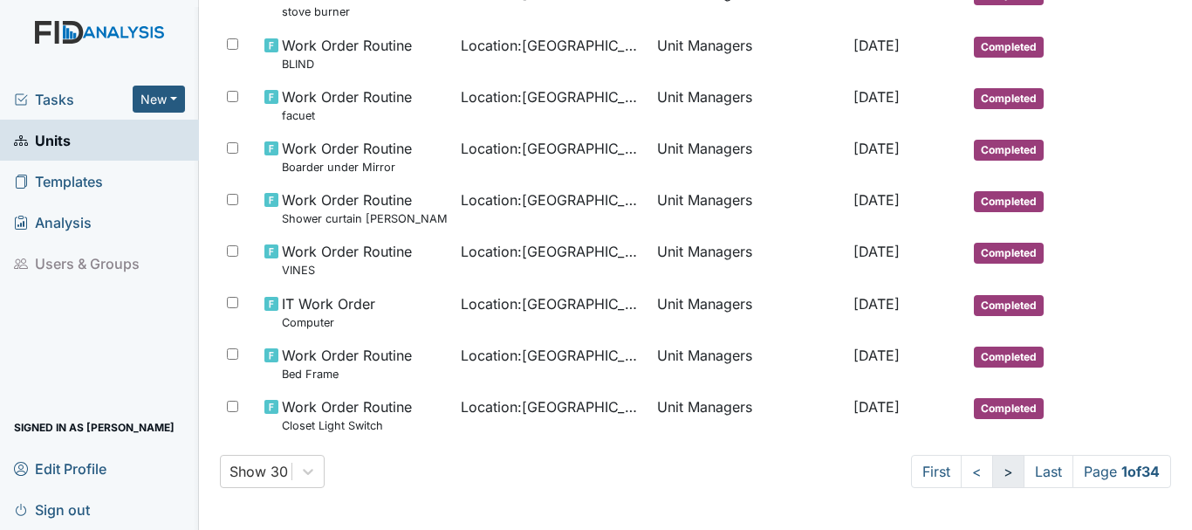
click at [992, 474] on link ">" at bounding box center [1008, 471] width 32 height 33
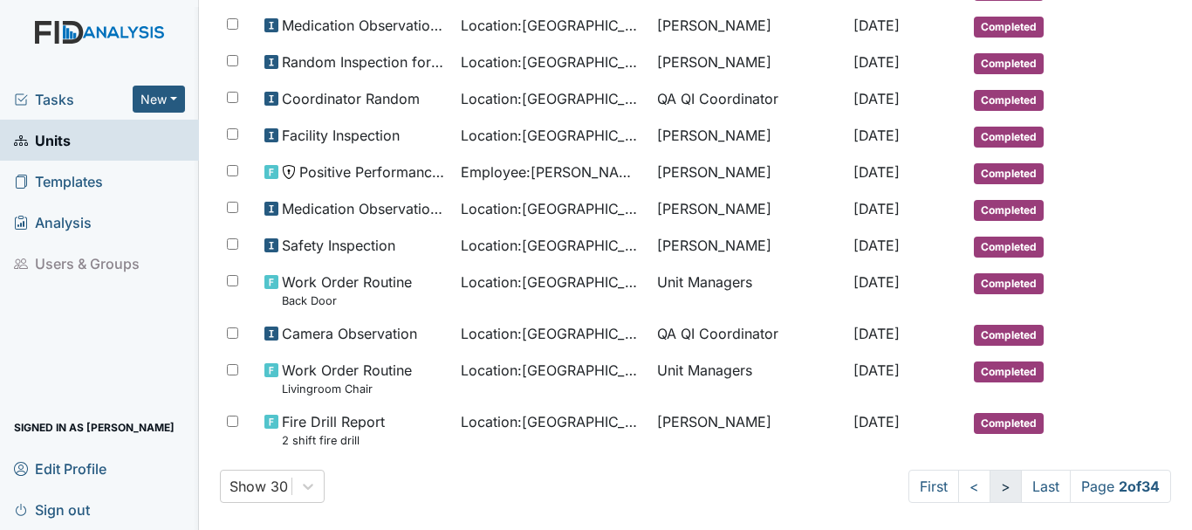
scroll to position [1069, 0]
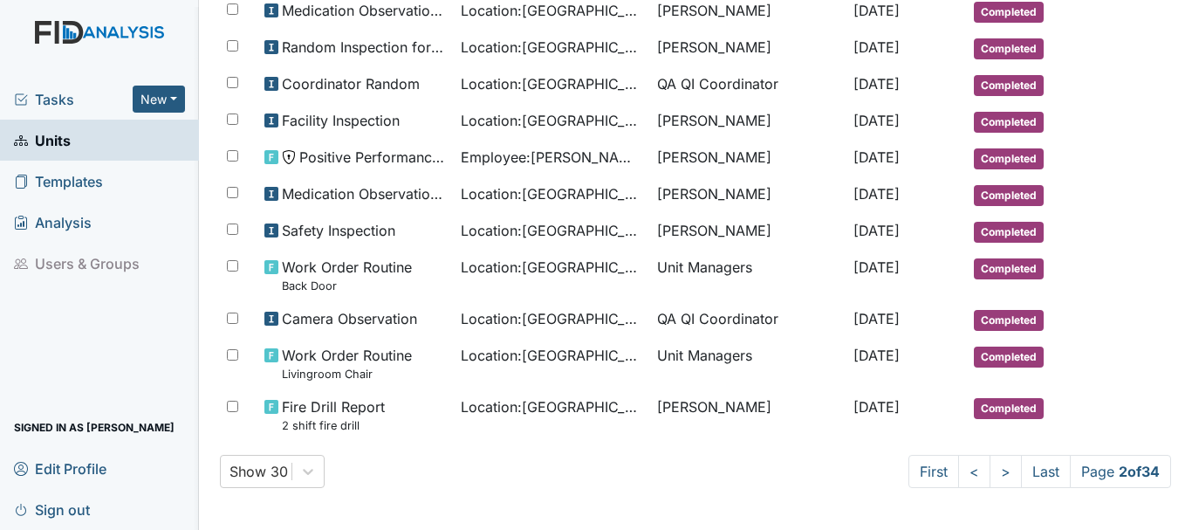
click at [85, 106] on span "Tasks" at bounding box center [73, 99] width 119 height 21
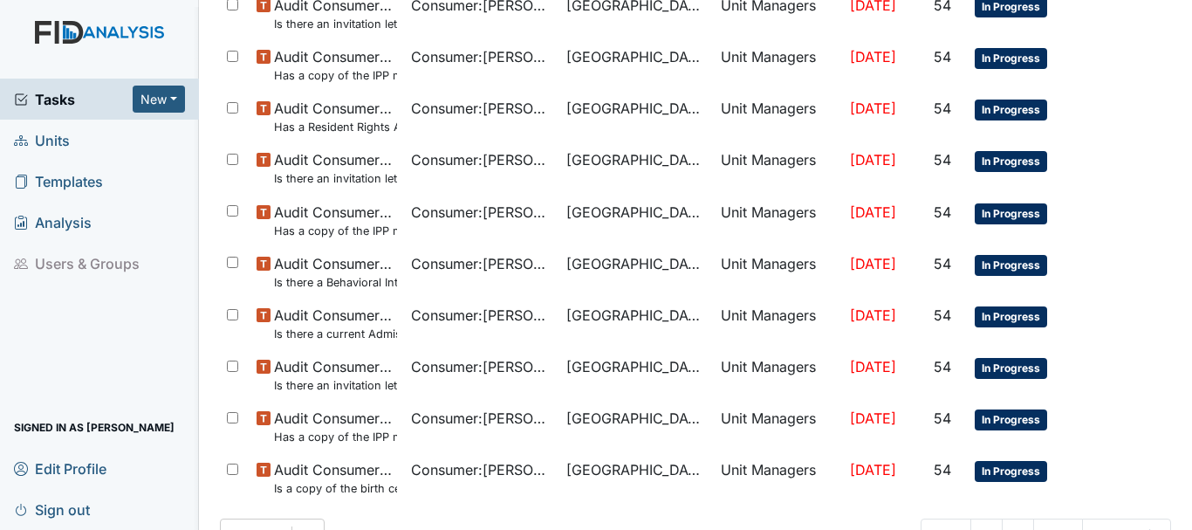
scroll to position [1240, 0]
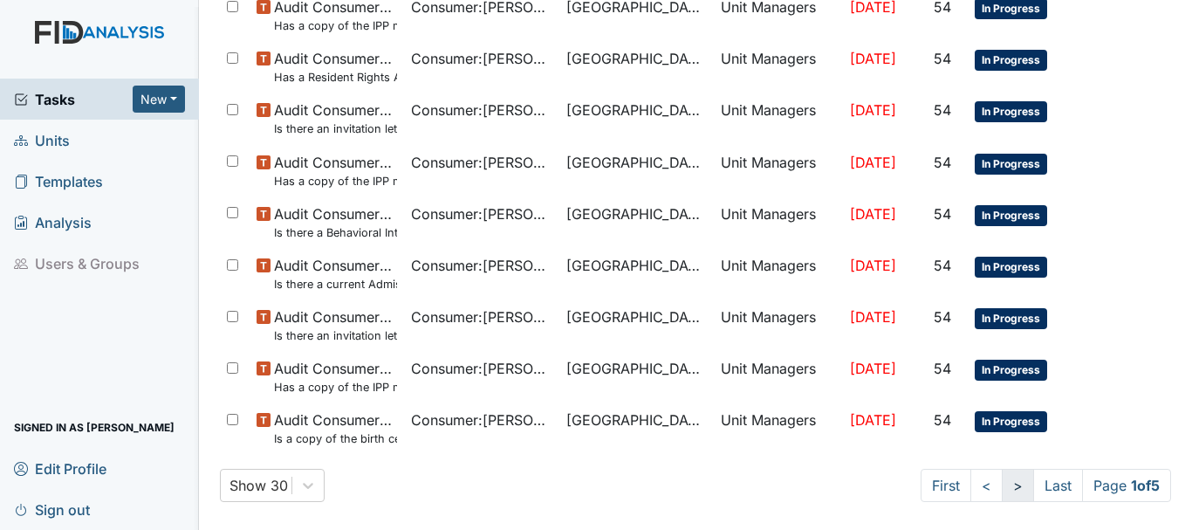
click at [1001, 490] on link ">" at bounding box center [1017, 484] width 32 height 33
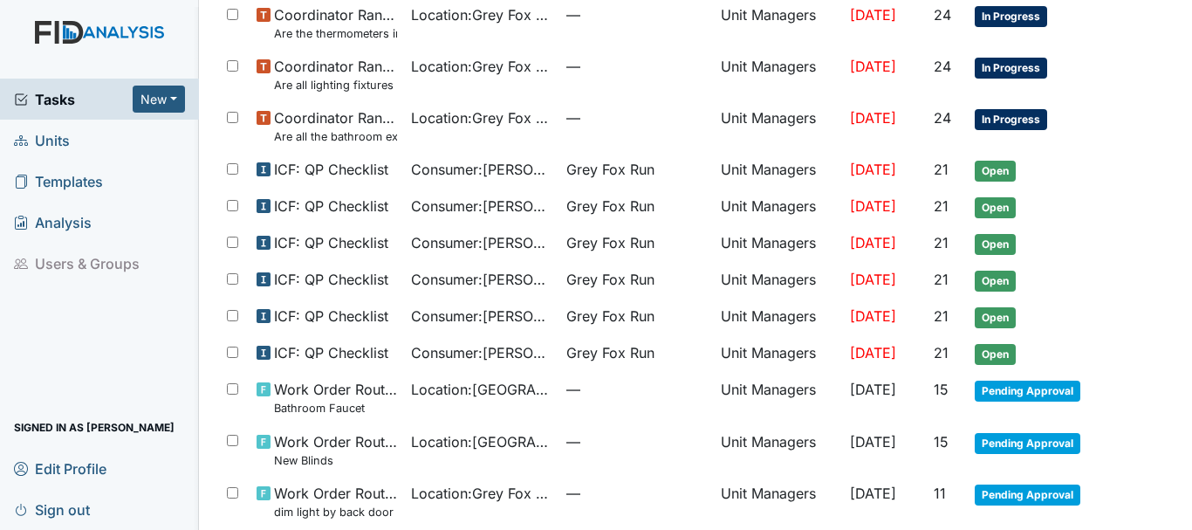
scroll to position [1150, 0]
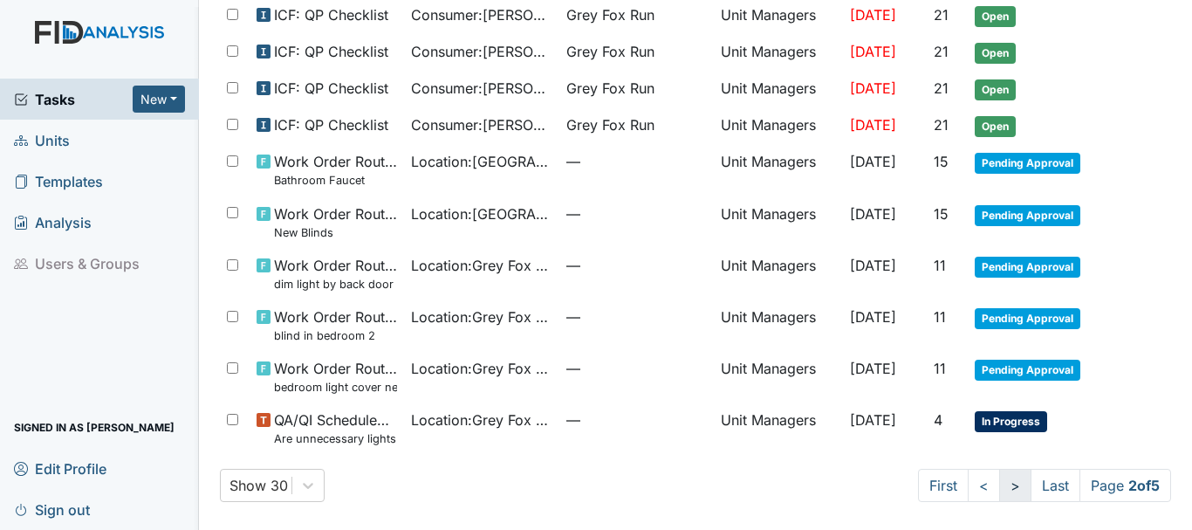
click at [999, 484] on link ">" at bounding box center [1015, 484] width 32 height 33
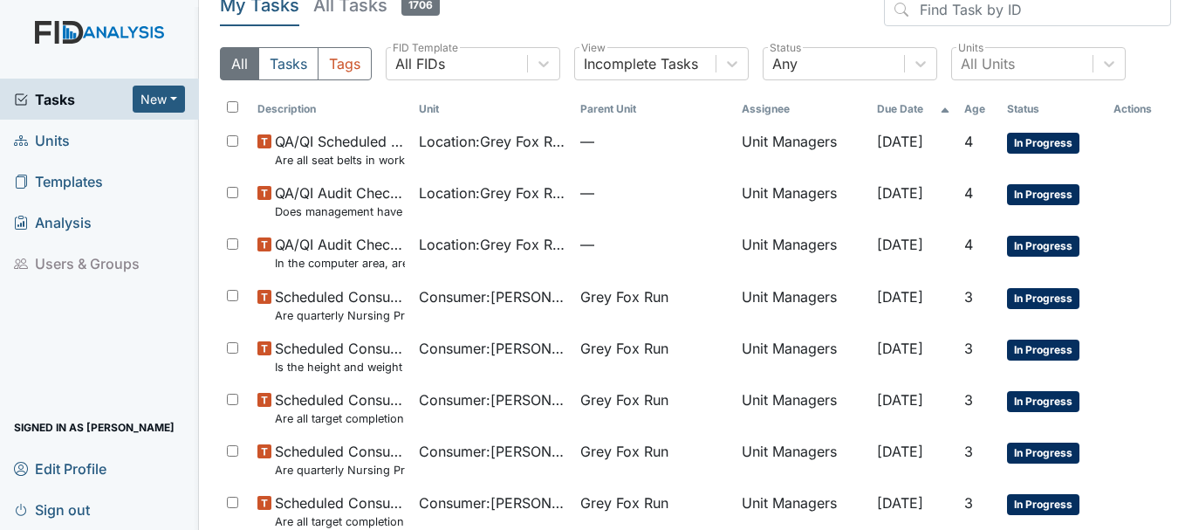
scroll to position [18, 0]
